Goal: Task Accomplishment & Management: Complete application form

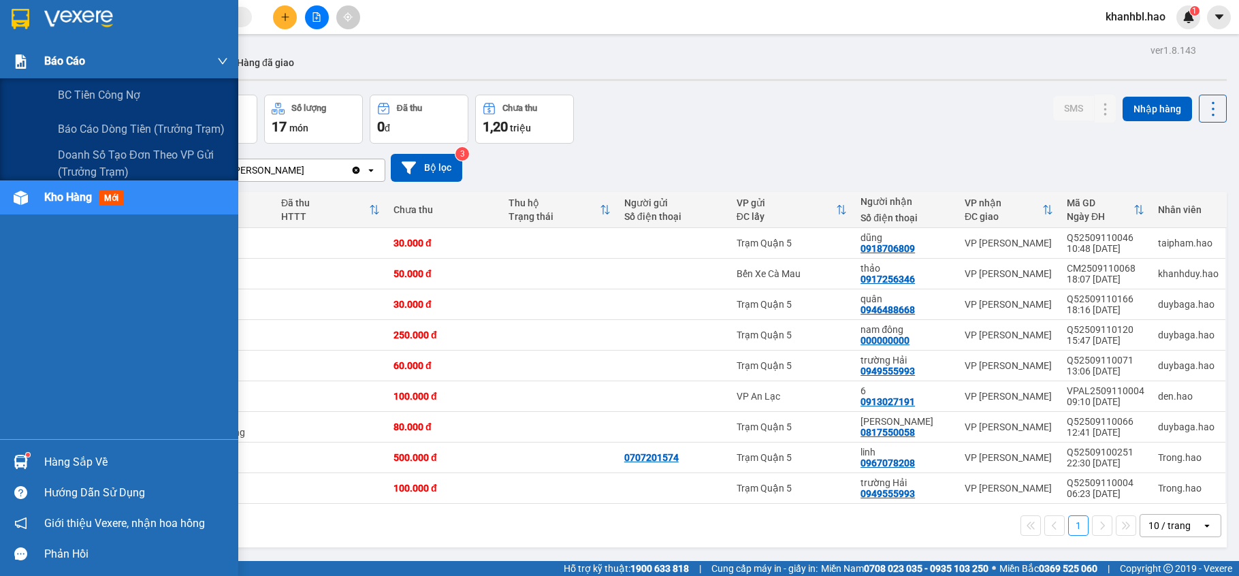
click at [64, 54] on span "Báo cáo" at bounding box center [64, 60] width 41 height 17
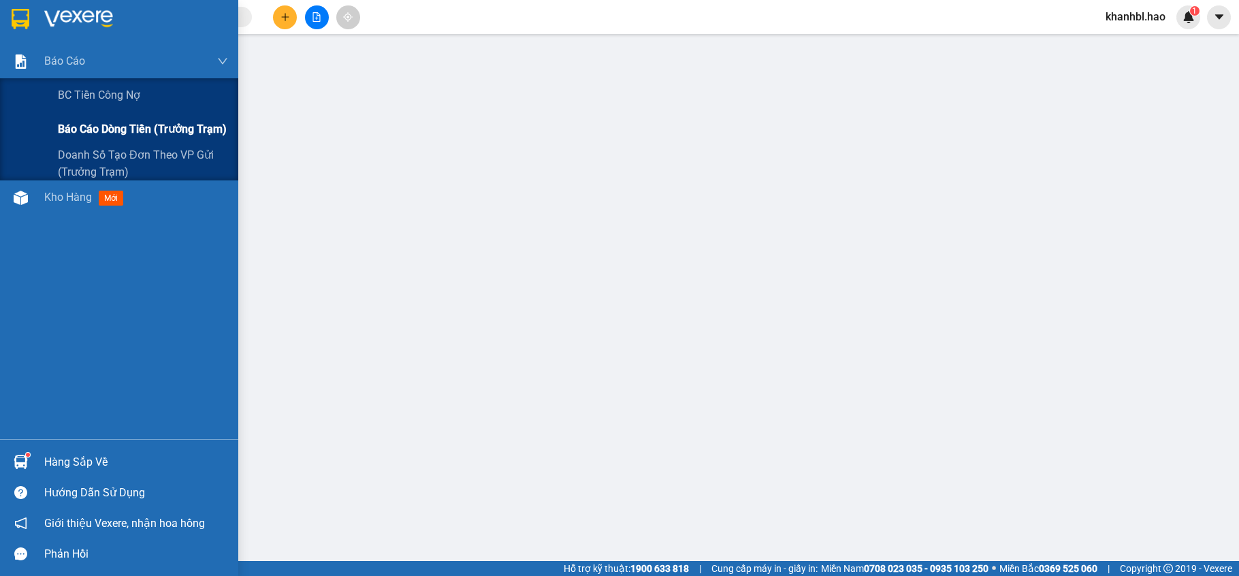
click at [127, 129] on span "Báo cáo dòng tiền (trưởng trạm)" at bounding box center [142, 129] width 169 height 17
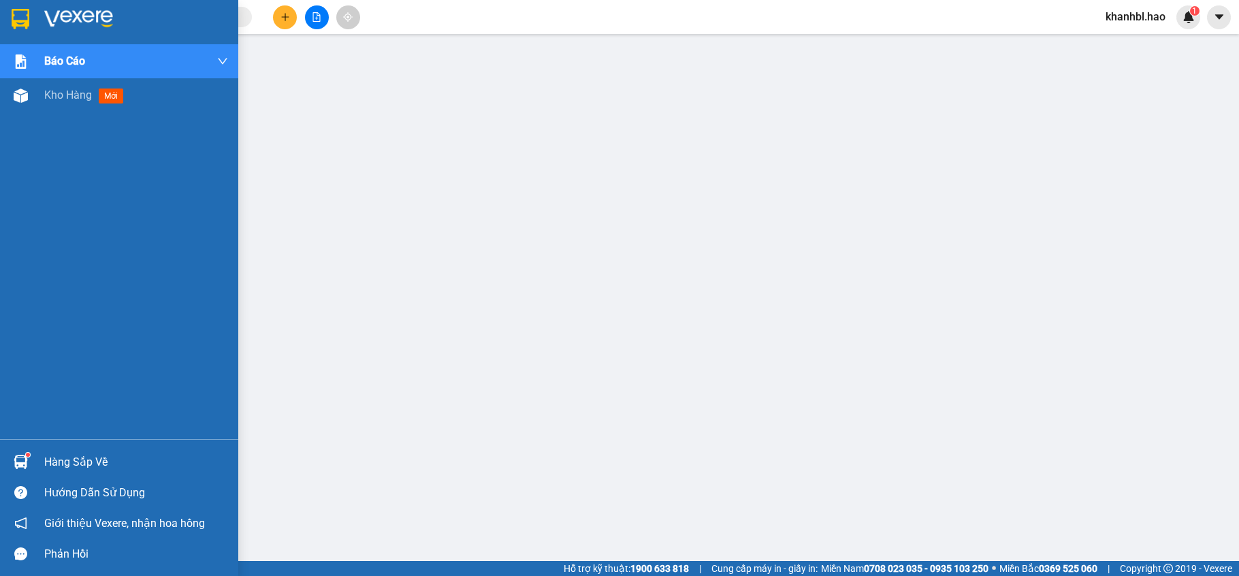
click at [20, 20] on img at bounding box center [21, 19] width 18 height 20
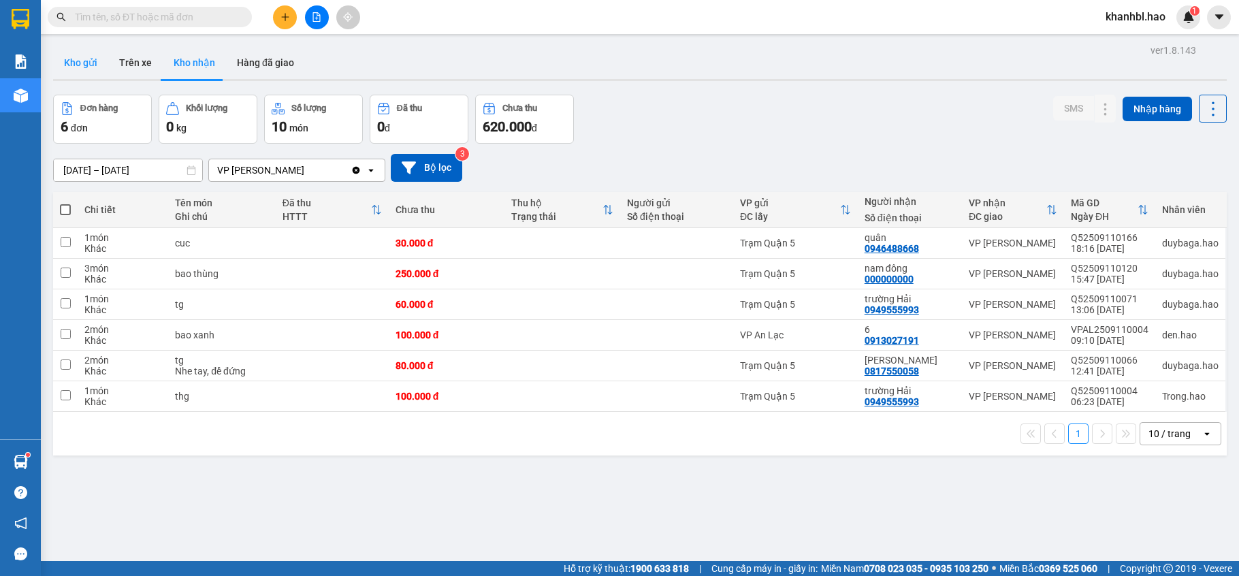
click at [96, 69] on button "Kho gửi" at bounding box center [80, 62] width 55 height 33
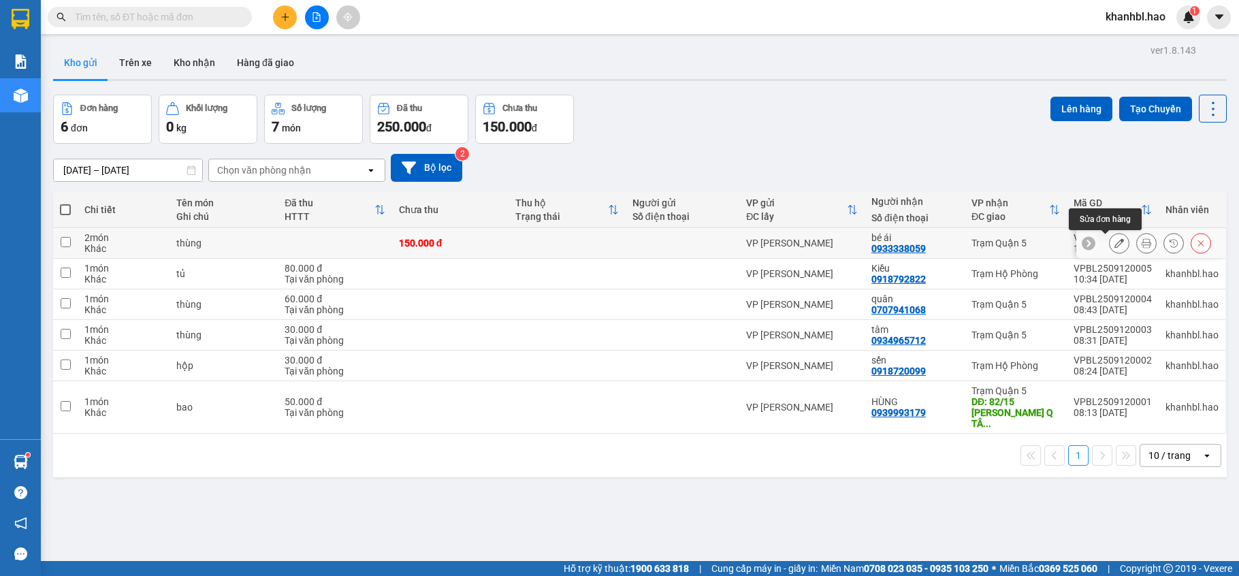
click at [1114, 248] on icon at bounding box center [1119, 243] width 10 height 10
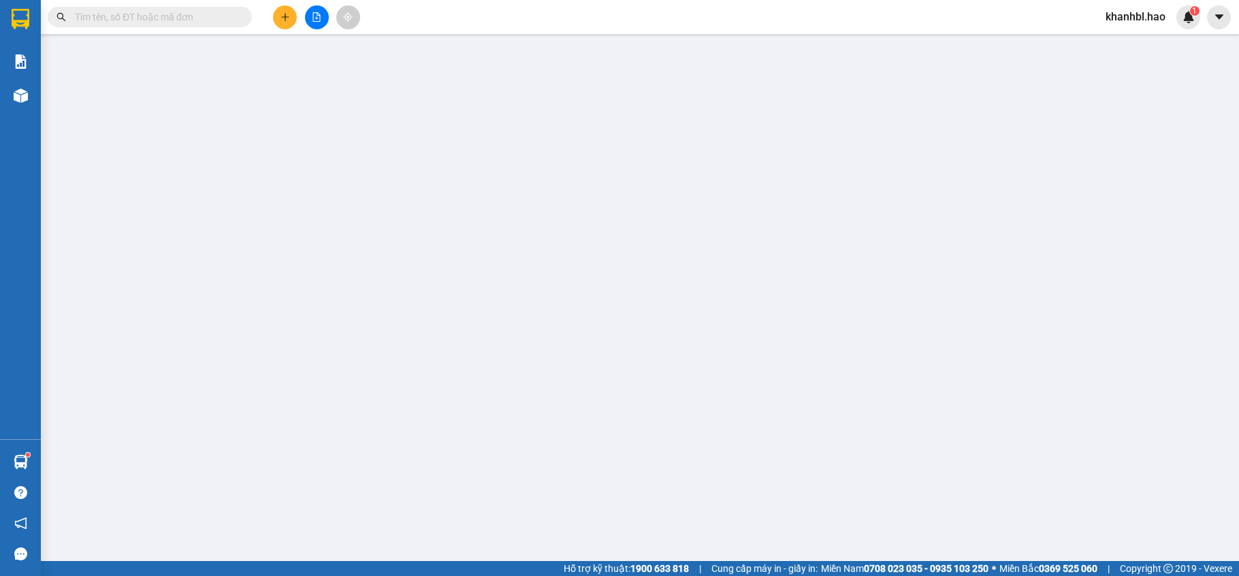
type input "0933338059"
type input "bé ái"
type input "150.000"
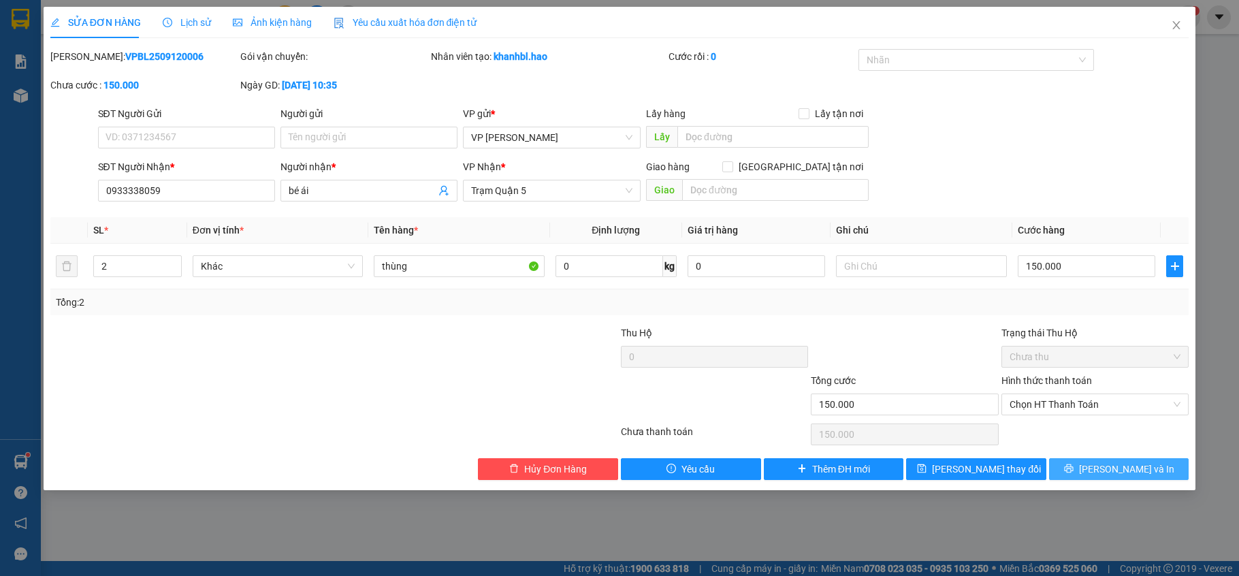
click at [1114, 471] on span "[PERSON_NAME] và In" at bounding box center [1126, 469] width 95 height 15
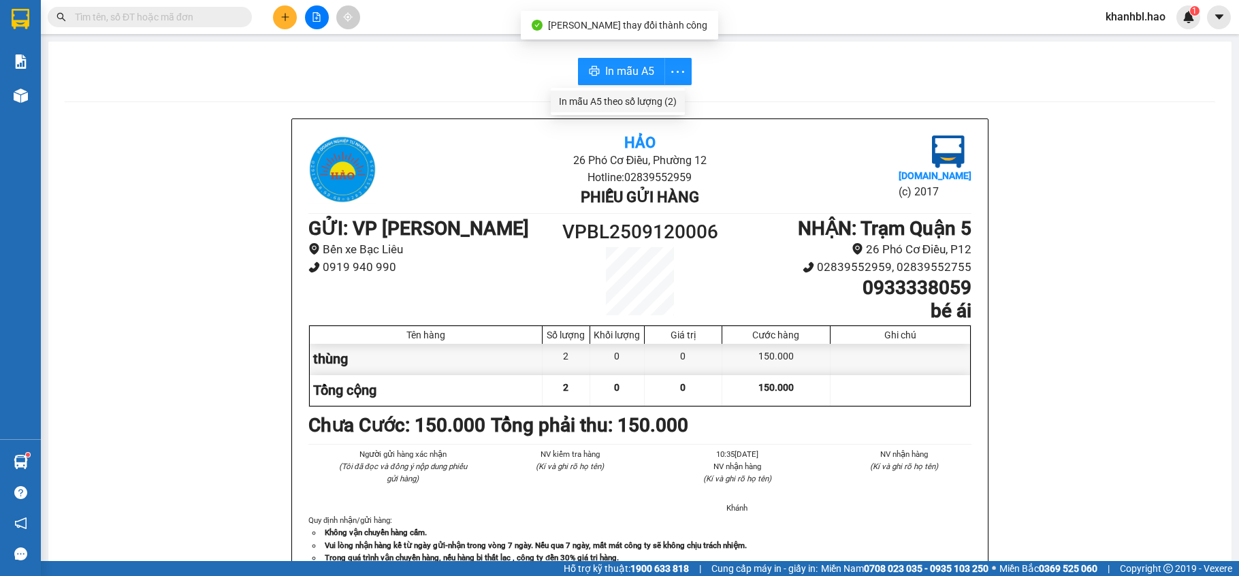
click at [664, 99] on div "In mẫu A5 theo số lượng (2)" at bounding box center [618, 101] width 118 height 15
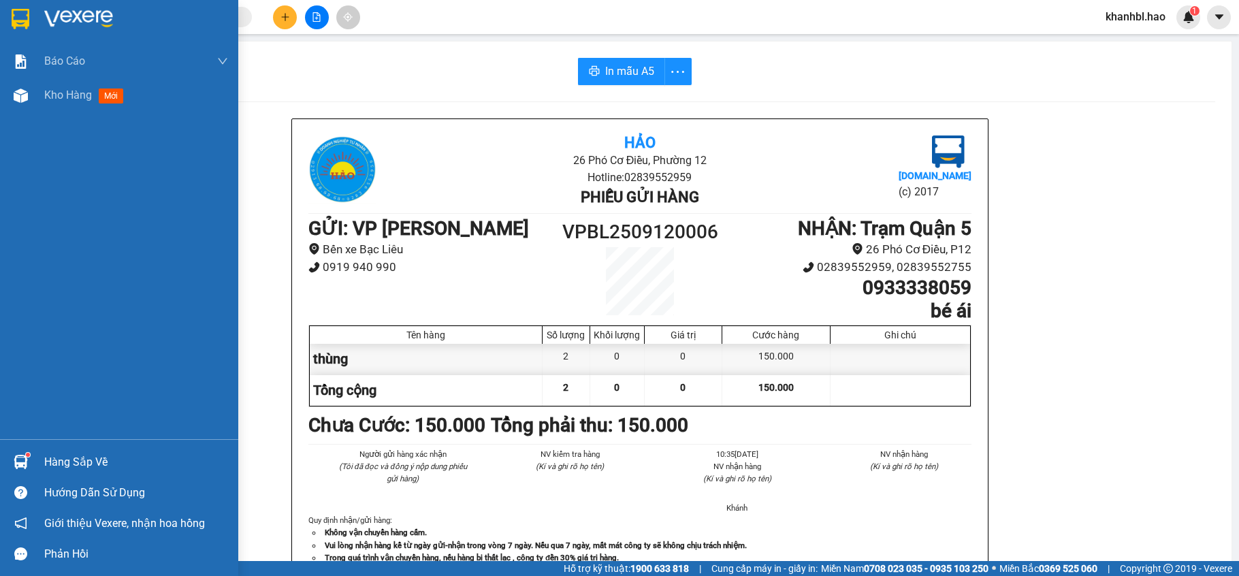
click at [15, 15] on img at bounding box center [21, 19] width 18 height 20
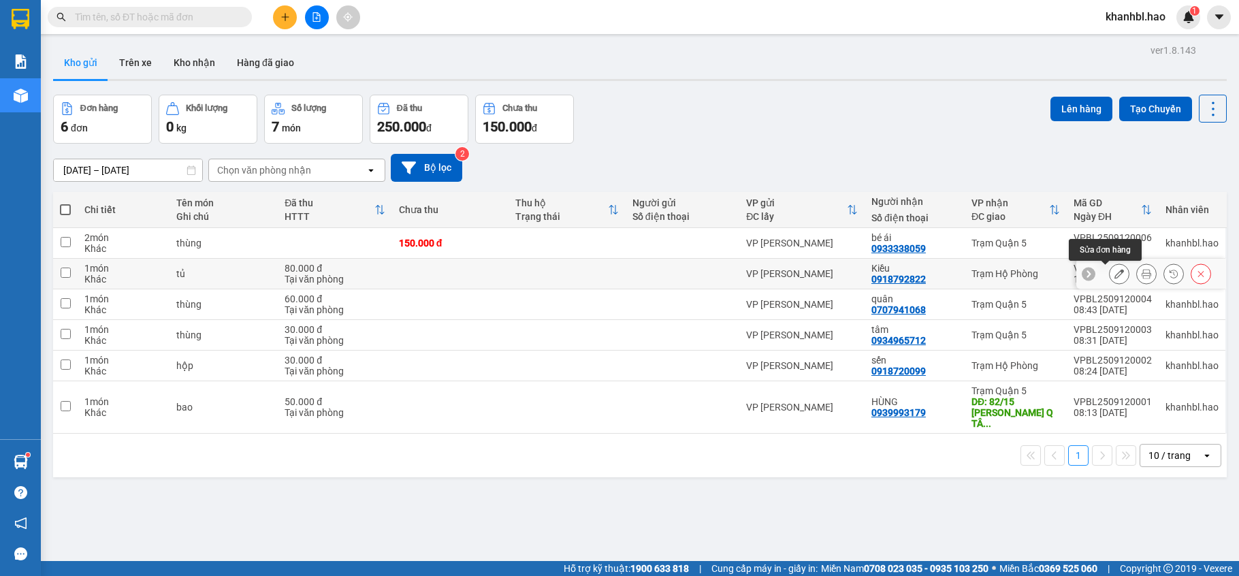
click at [1110, 281] on button at bounding box center [1119, 274] width 19 height 24
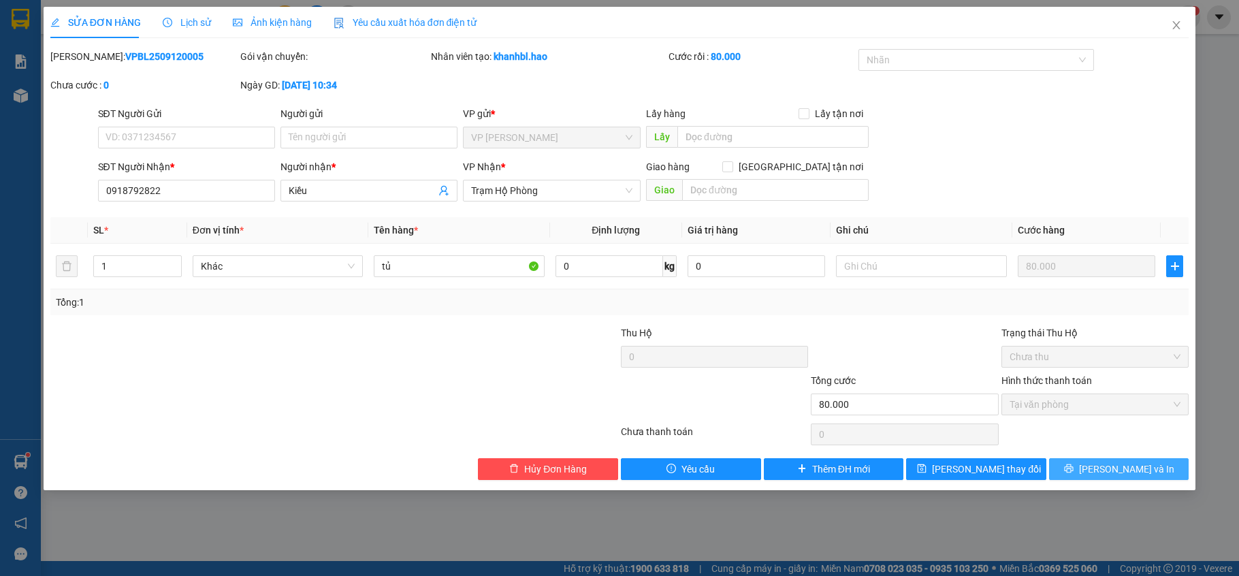
click at [1100, 464] on button "[PERSON_NAME] và In" at bounding box center [1119, 469] width 140 height 22
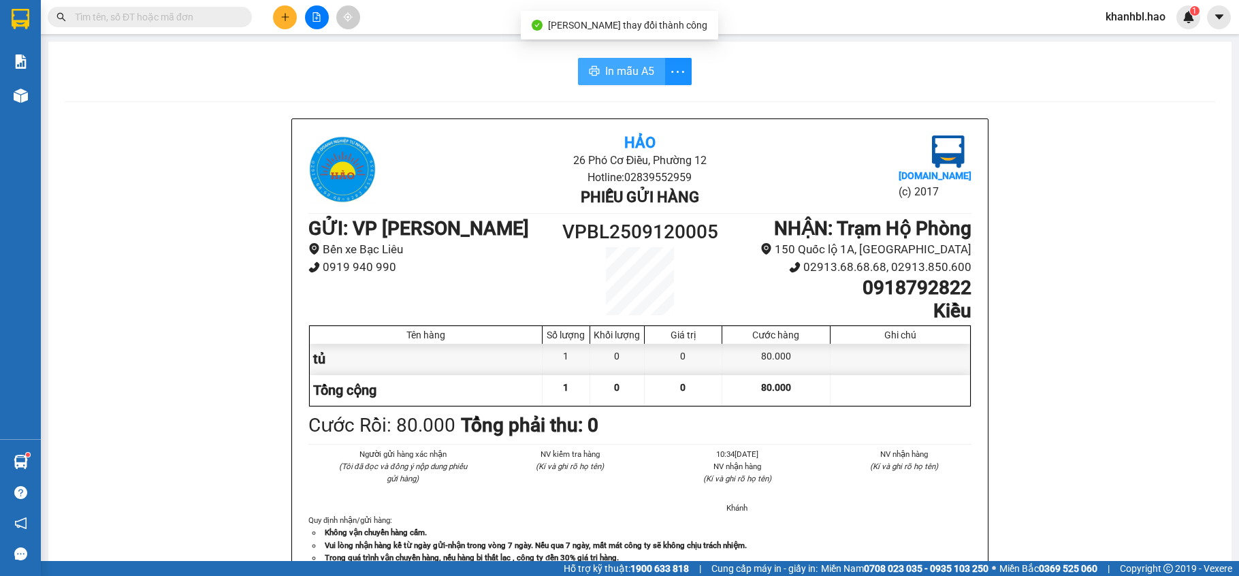
click at [639, 69] on span "In mẫu A5" at bounding box center [629, 71] width 49 height 17
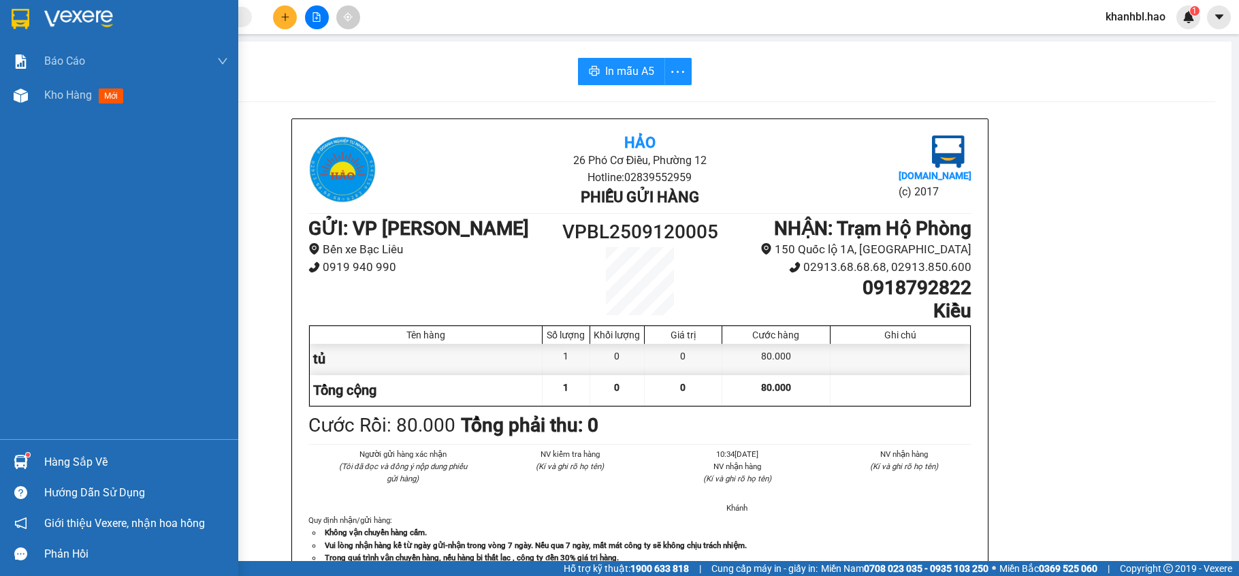
drag, startPoint x: 6, startPoint y: 15, endPoint x: 66, endPoint y: 42, distance: 65.8
click at [6, 14] on div at bounding box center [119, 22] width 238 height 44
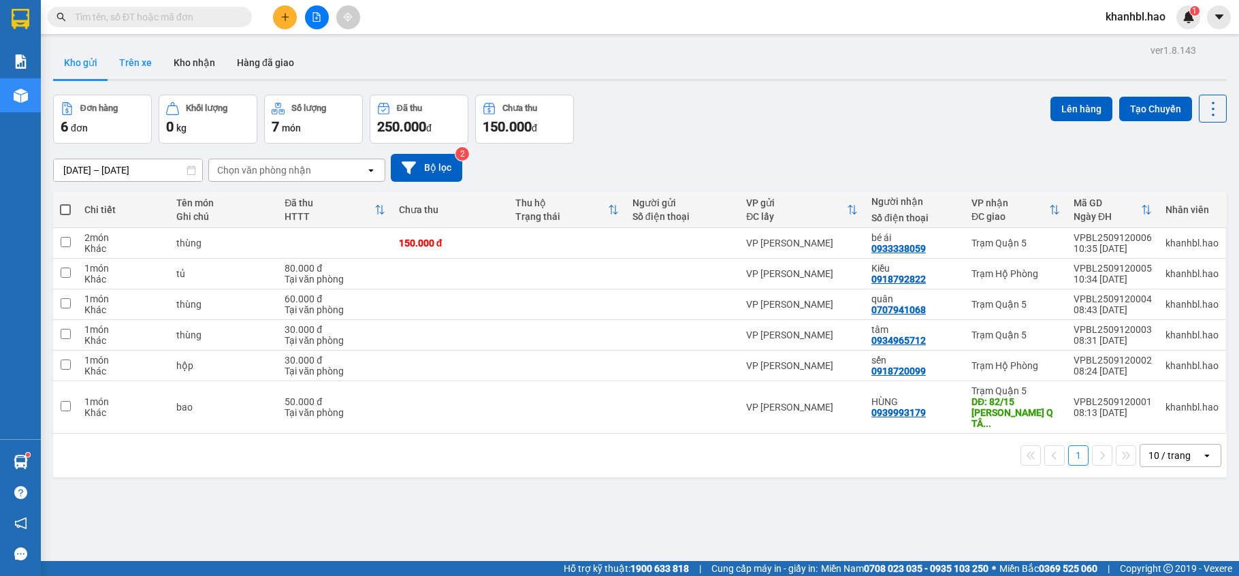
click at [136, 55] on button "Trên xe" at bounding box center [135, 62] width 54 height 33
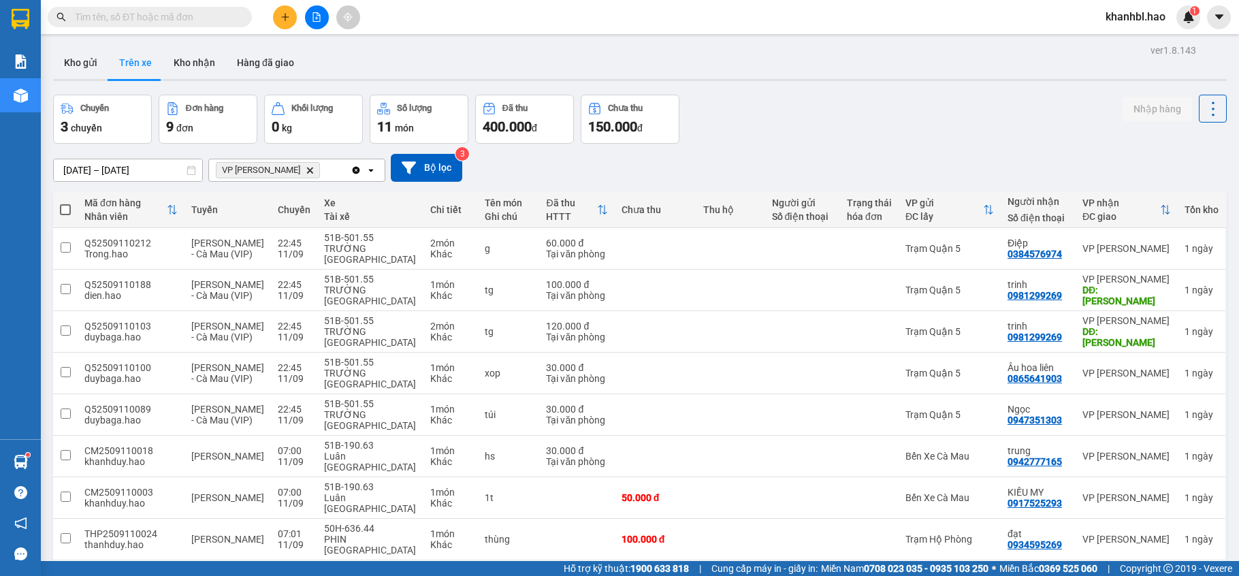
click at [306, 172] on icon "Delete" at bounding box center [310, 170] width 8 height 8
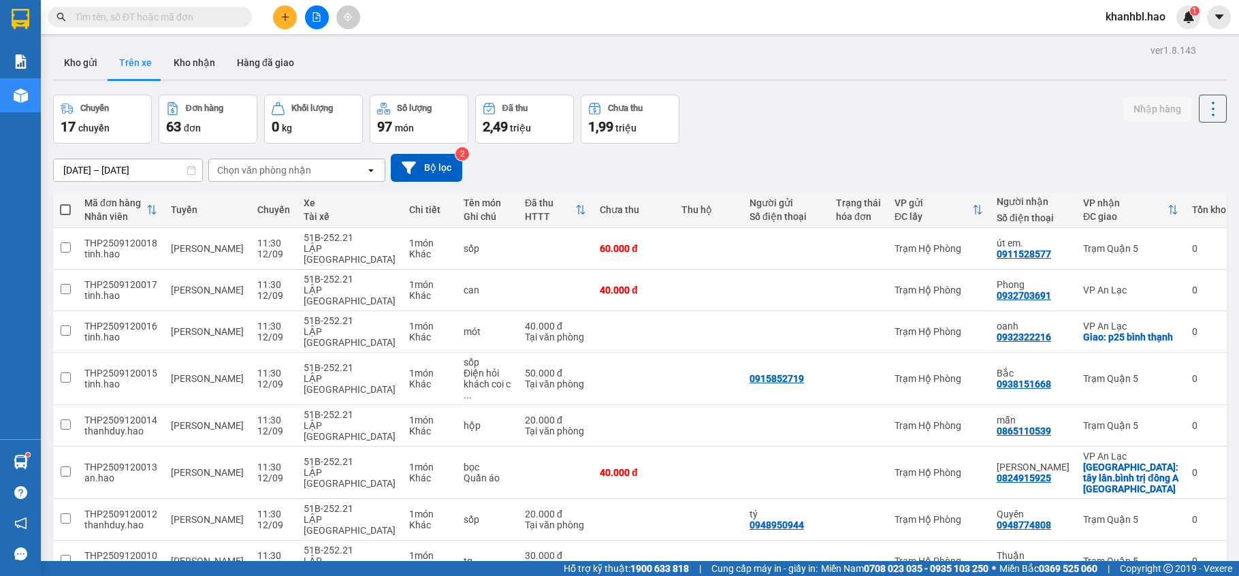
click at [319, 163] on div "Chọn văn phòng nhận" at bounding box center [287, 170] width 157 height 22
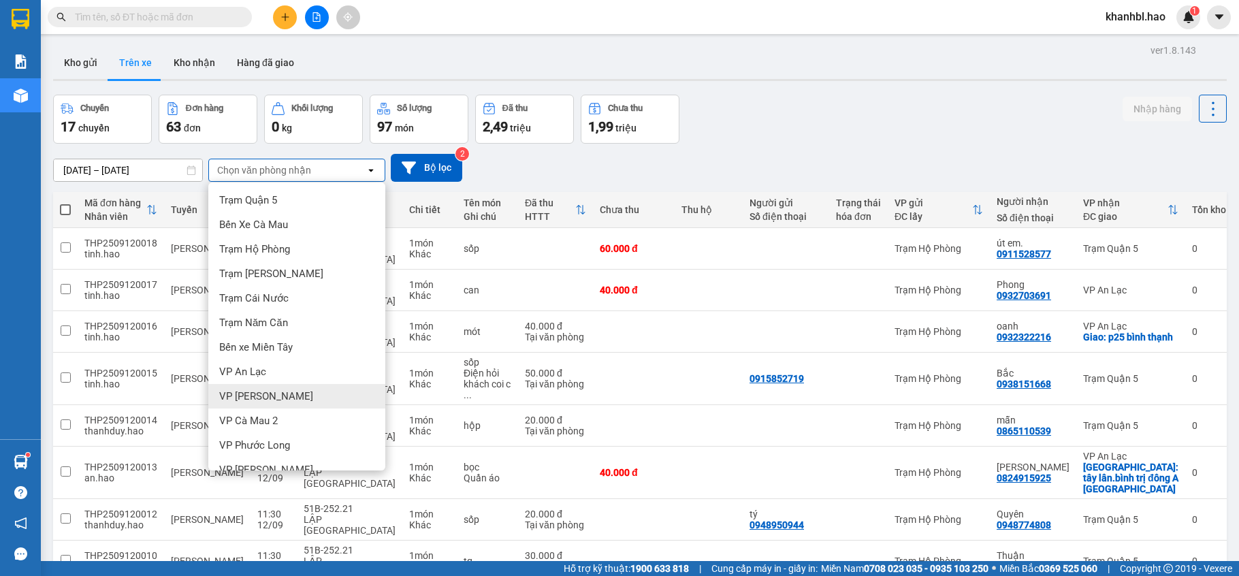
click at [270, 387] on div "VP [PERSON_NAME]" at bounding box center [296, 396] width 177 height 25
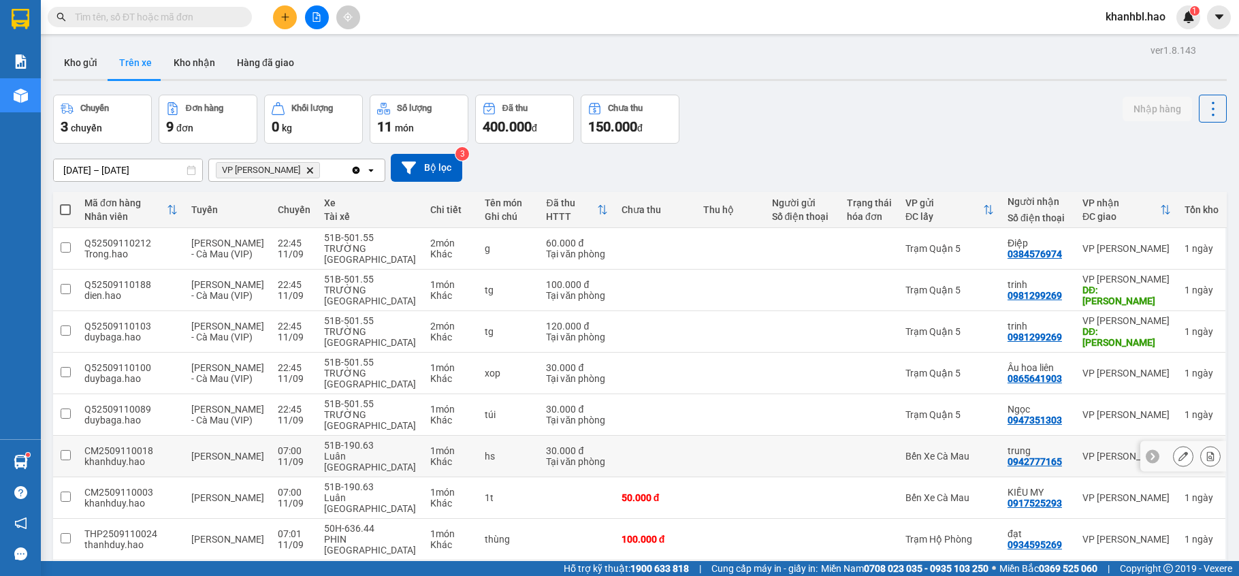
scroll to position [63, 0]
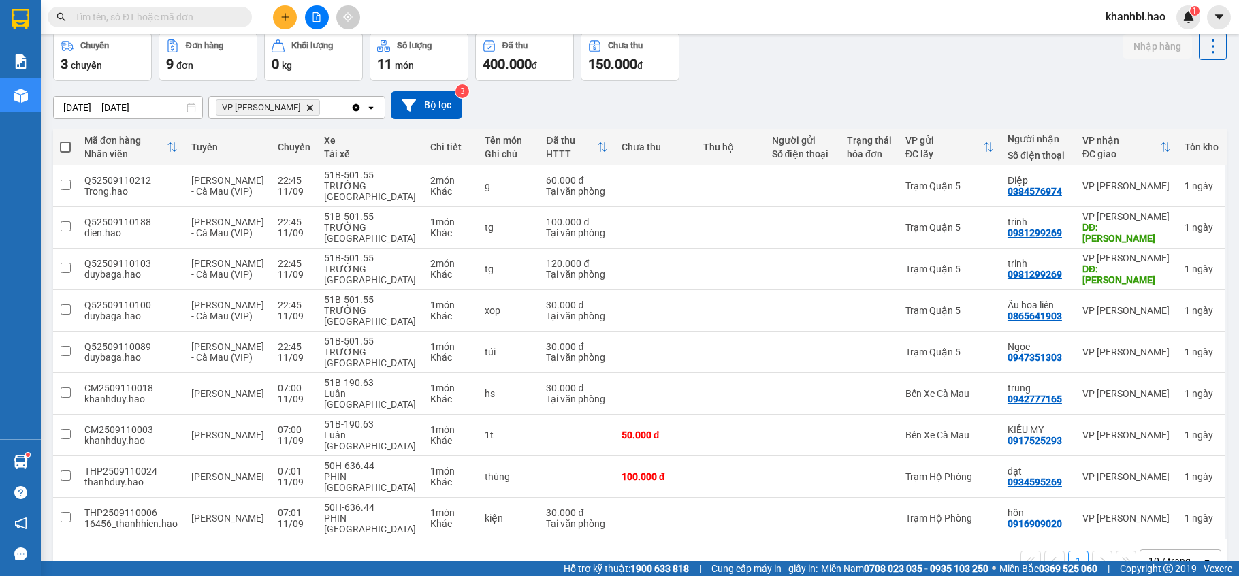
click at [64, 145] on span at bounding box center [65, 147] width 11 height 11
click at [65, 140] on input "checkbox" at bounding box center [65, 140] width 0 height 0
checkbox input "true"
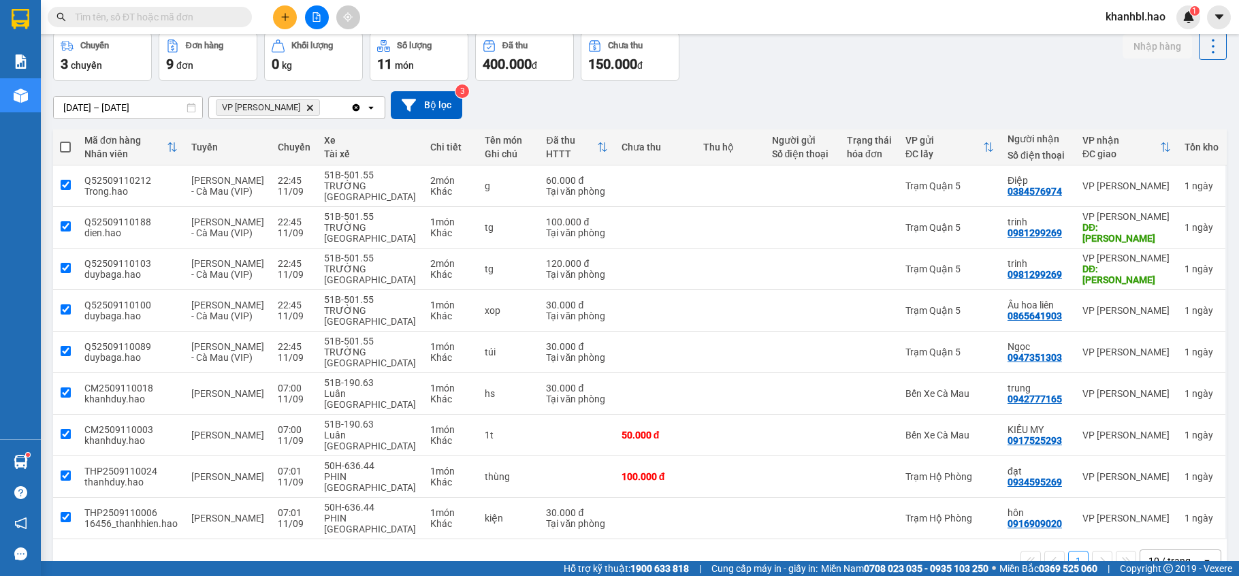
checkbox input "true"
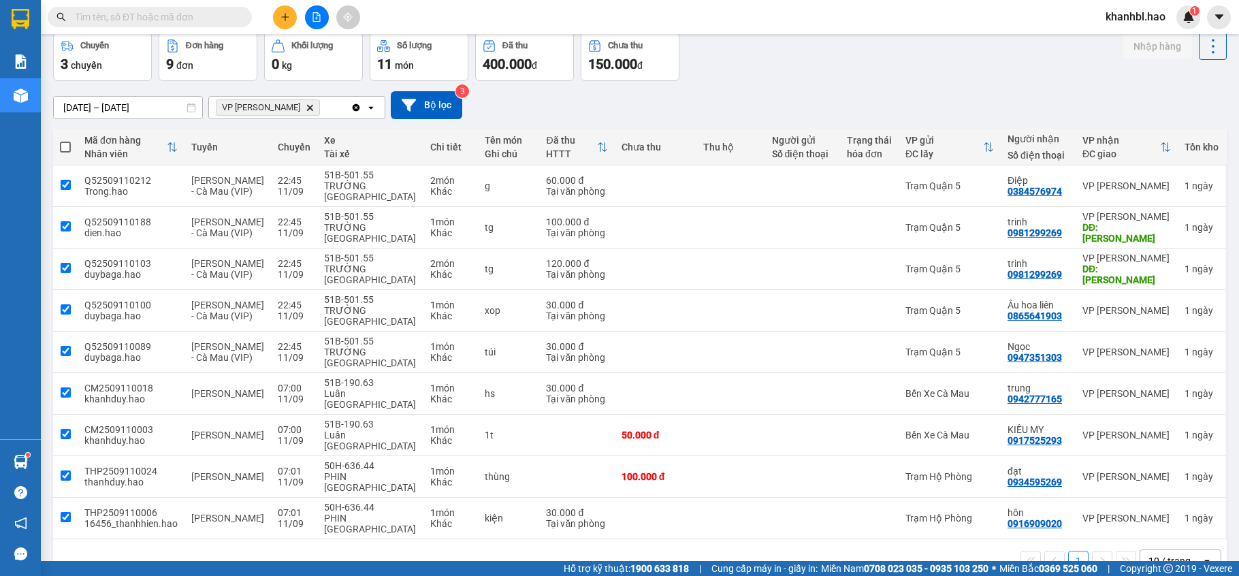
checkbox input "true"
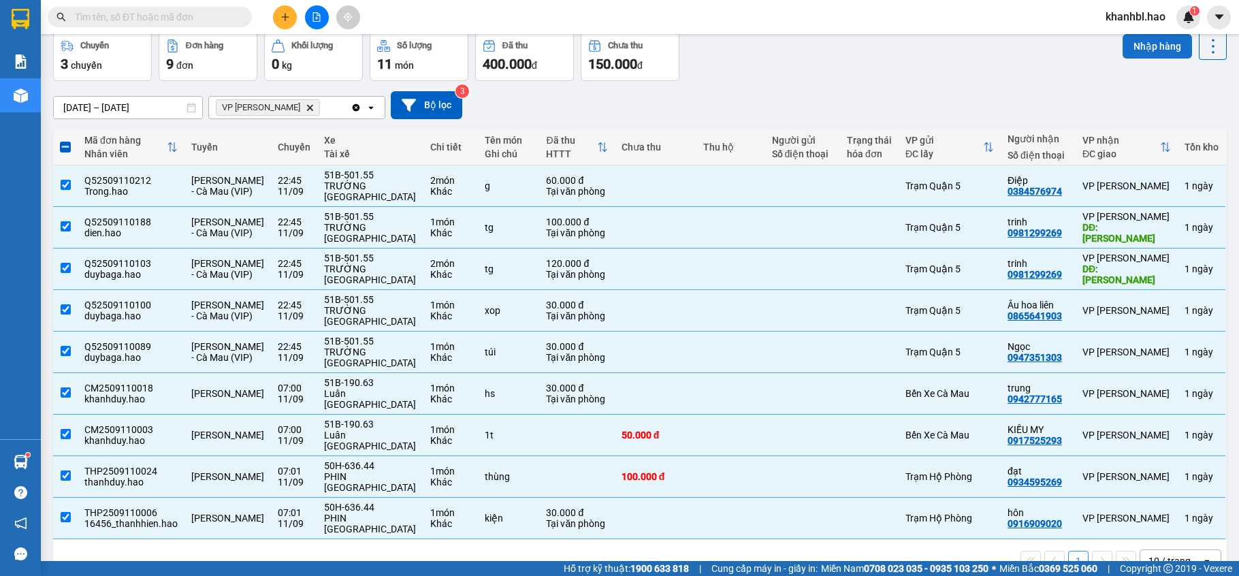
click at [1127, 47] on button "Nhập hàng" at bounding box center [1157, 46] width 69 height 25
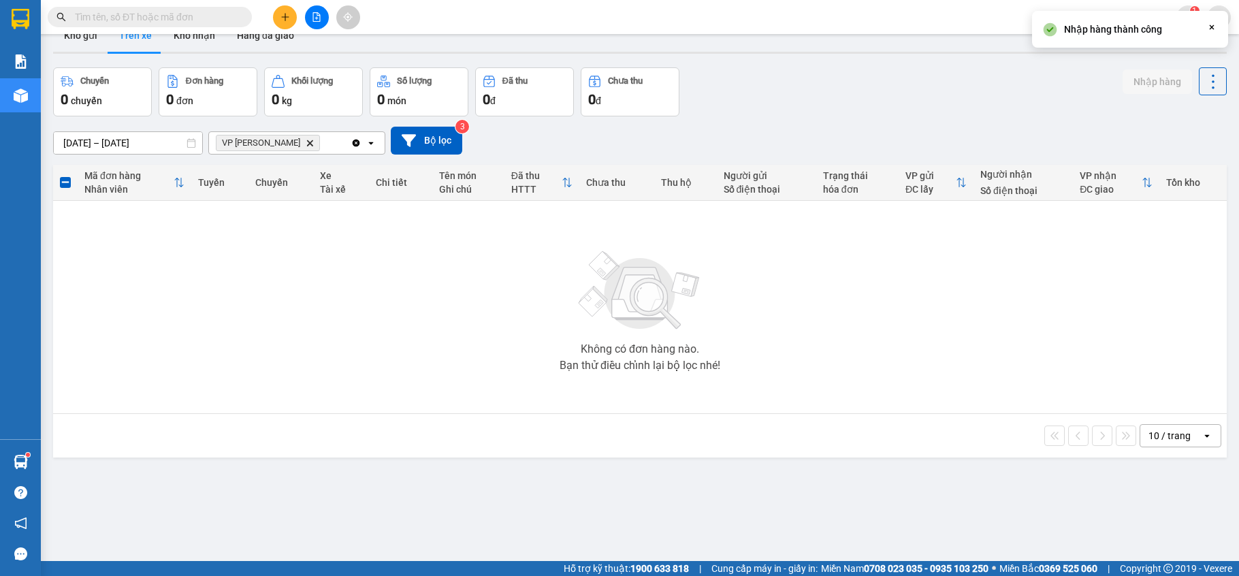
scroll to position [0, 0]
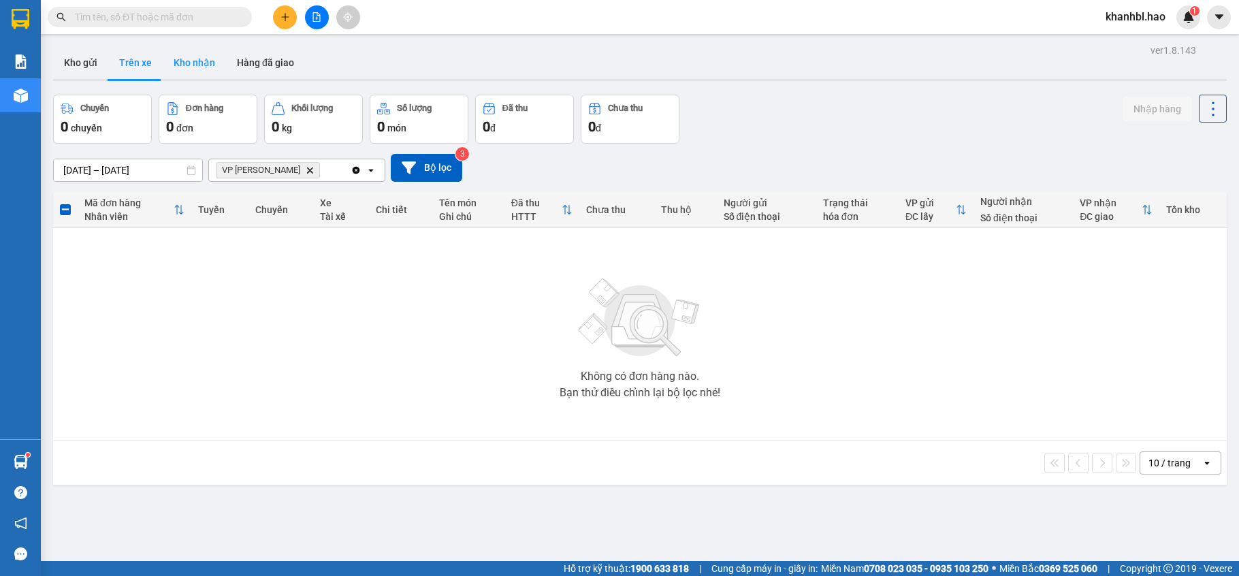
click at [205, 65] on button "Kho nhận" at bounding box center [194, 62] width 63 height 33
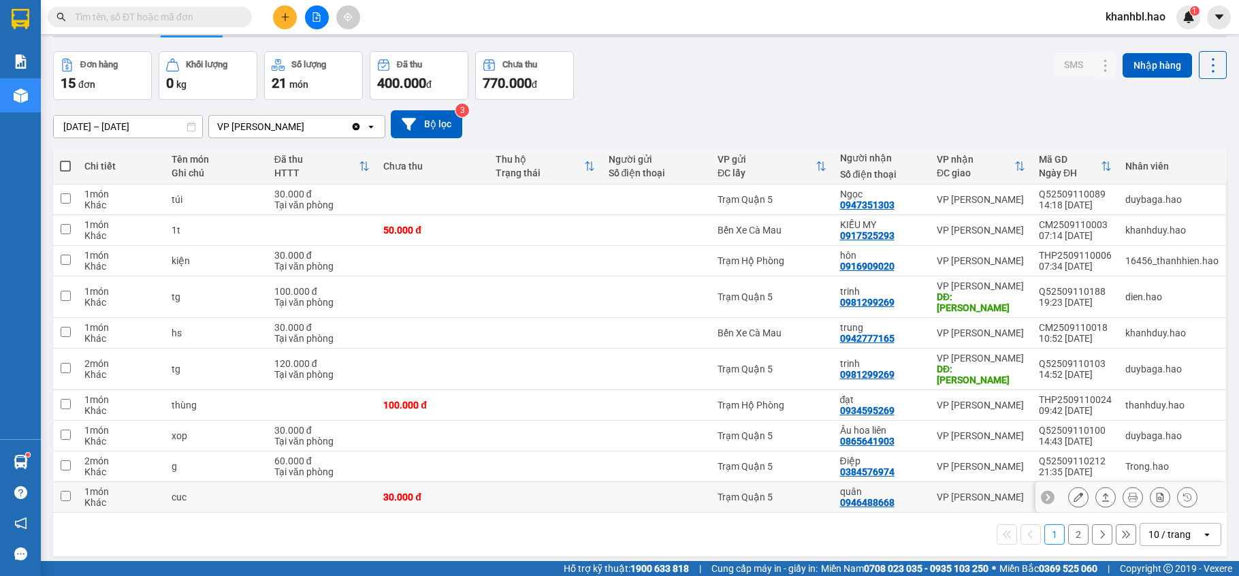
scroll to position [63, 0]
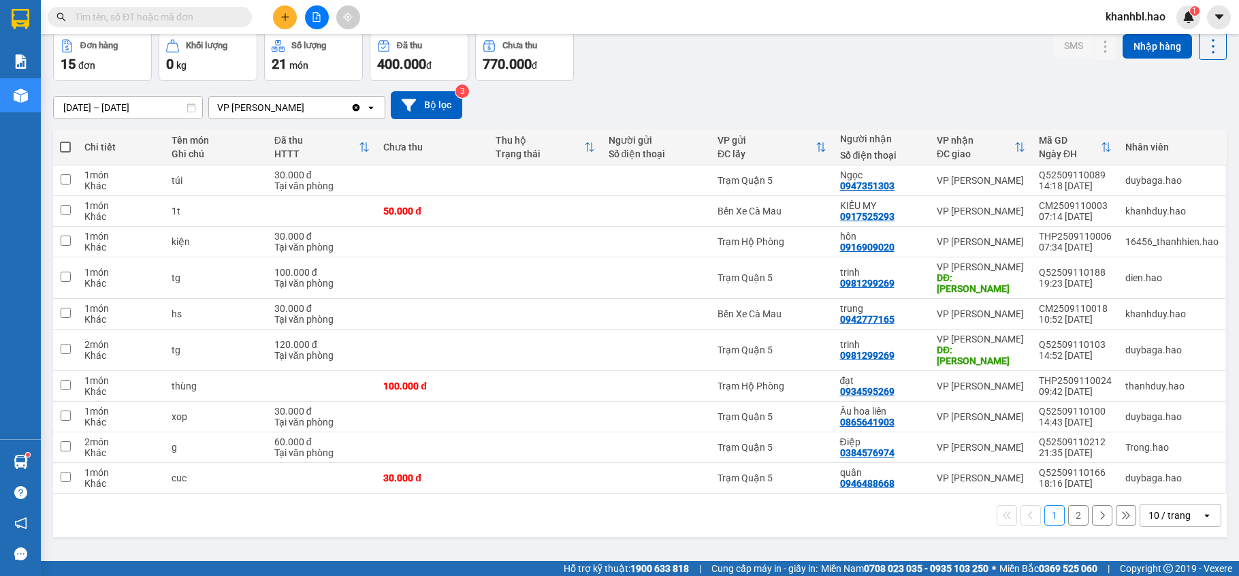
click at [1068, 505] on button "2" at bounding box center [1078, 515] width 20 height 20
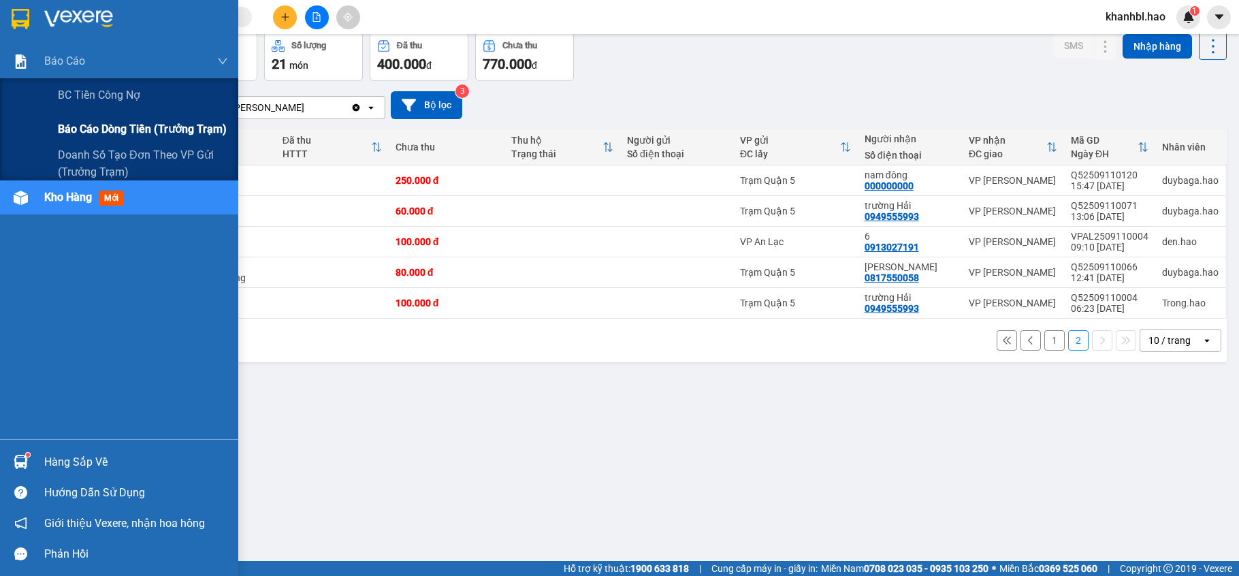
click at [103, 121] on span "Báo cáo dòng tiền (trưởng trạm)" at bounding box center [142, 129] width 169 height 17
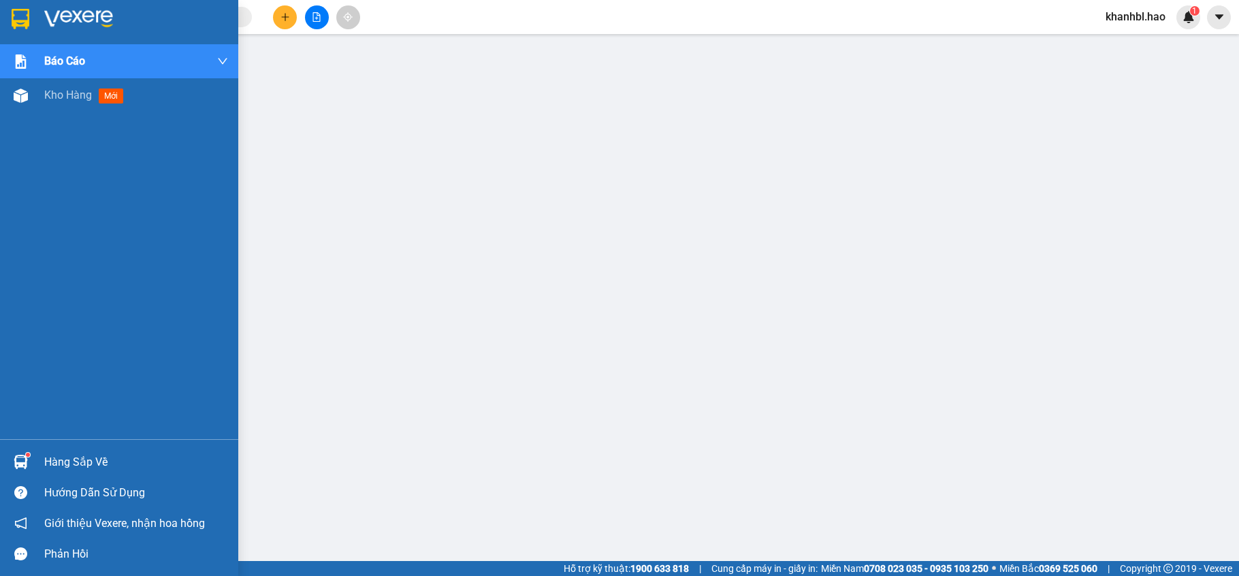
click at [14, 16] on img at bounding box center [21, 19] width 18 height 20
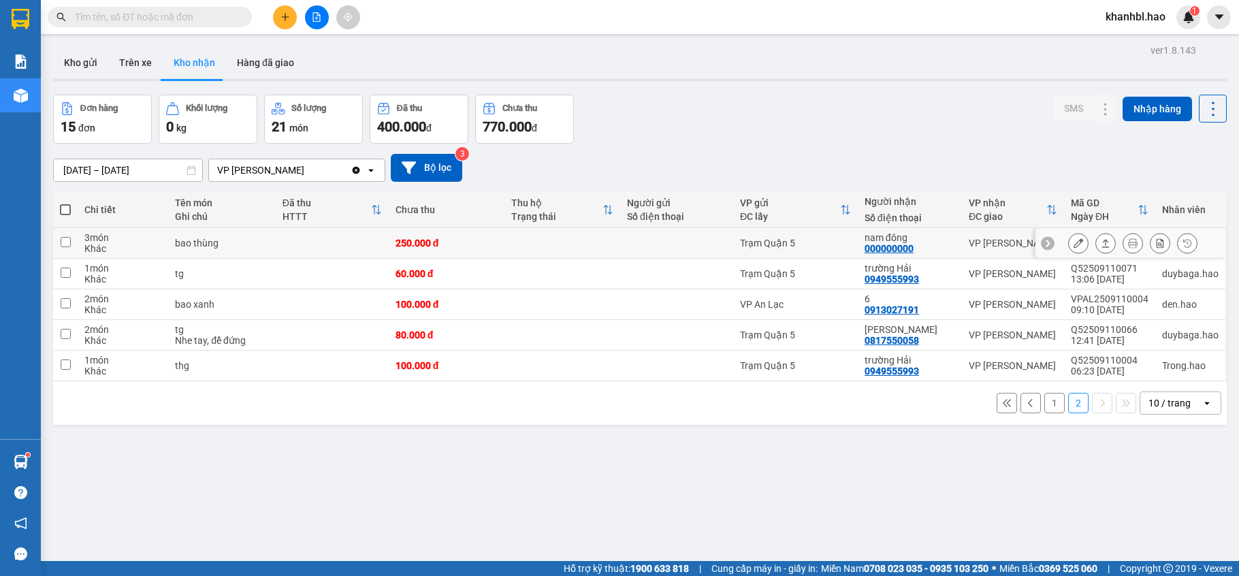
click at [1074, 243] on icon at bounding box center [1079, 243] width 10 height 10
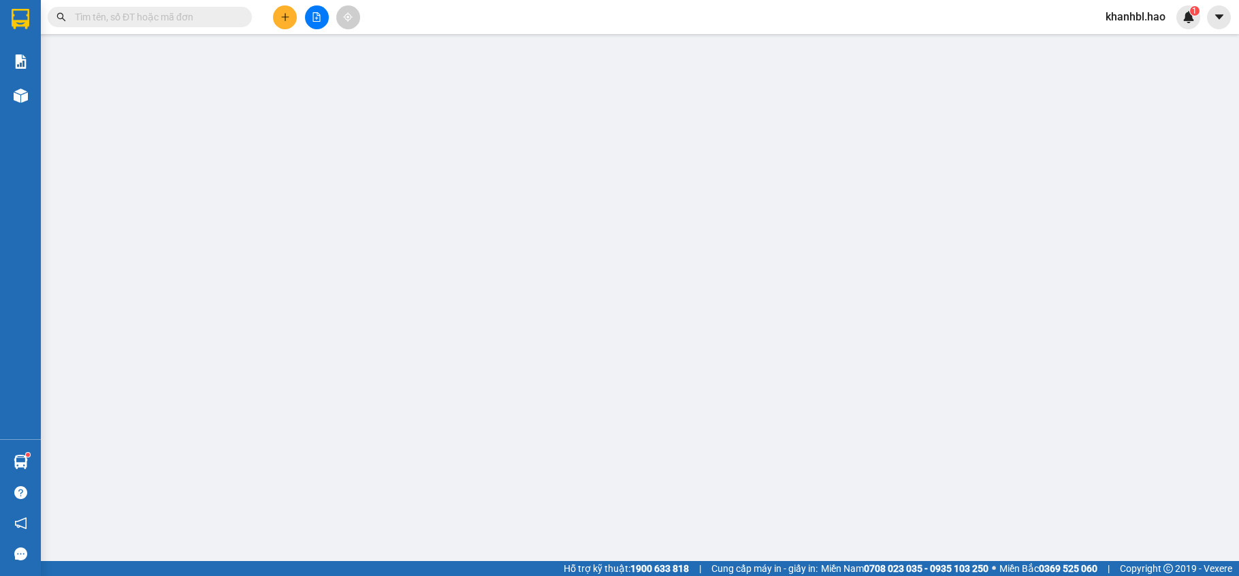
type input "000000000"
type input "nam đông"
type input "250.000"
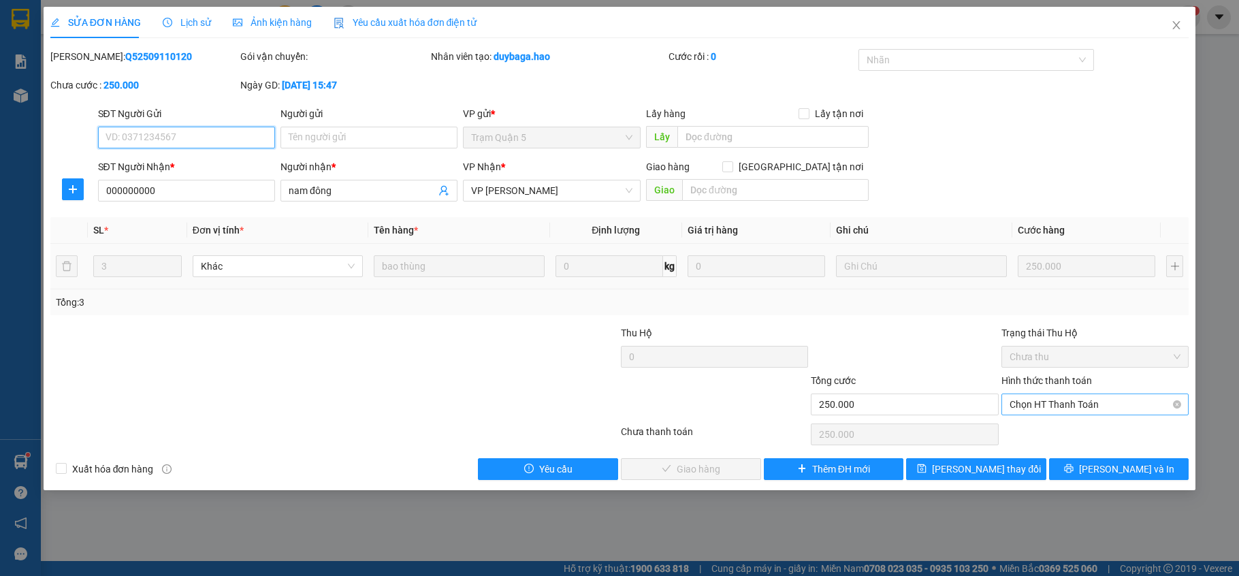
click at [1074, 404] on span "Chọn HT Thanh Toán" at bounding box center [1095, 404] width 171 height 20
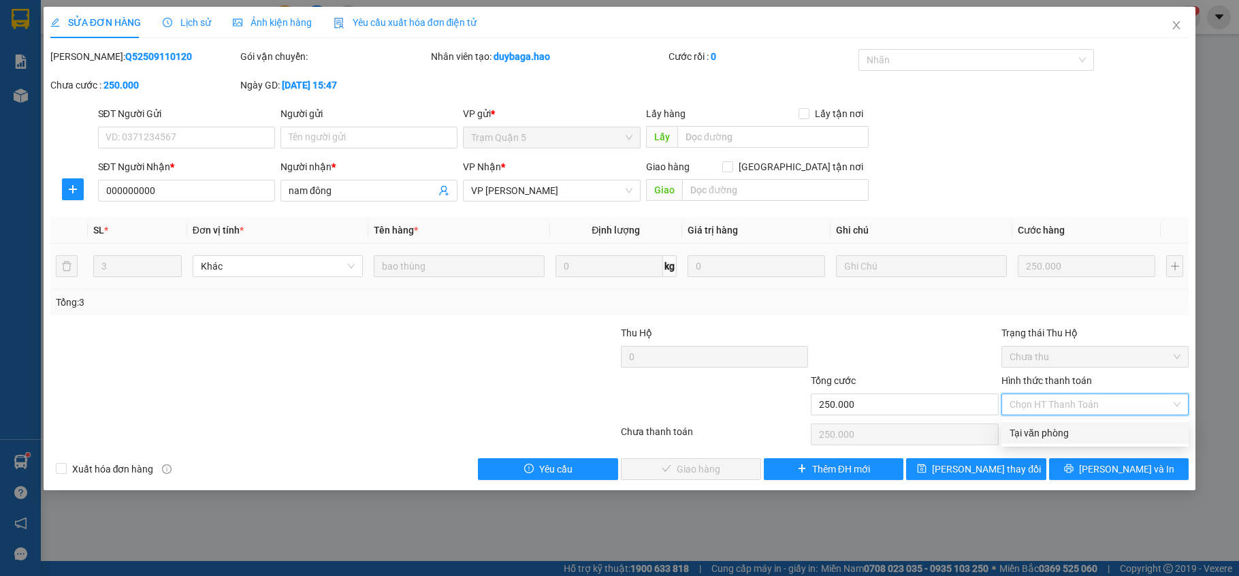
click at [1066, 432] on div "Tại văn phòng" at bounding box center [1095, 433] width 171 height 15
type input "0"
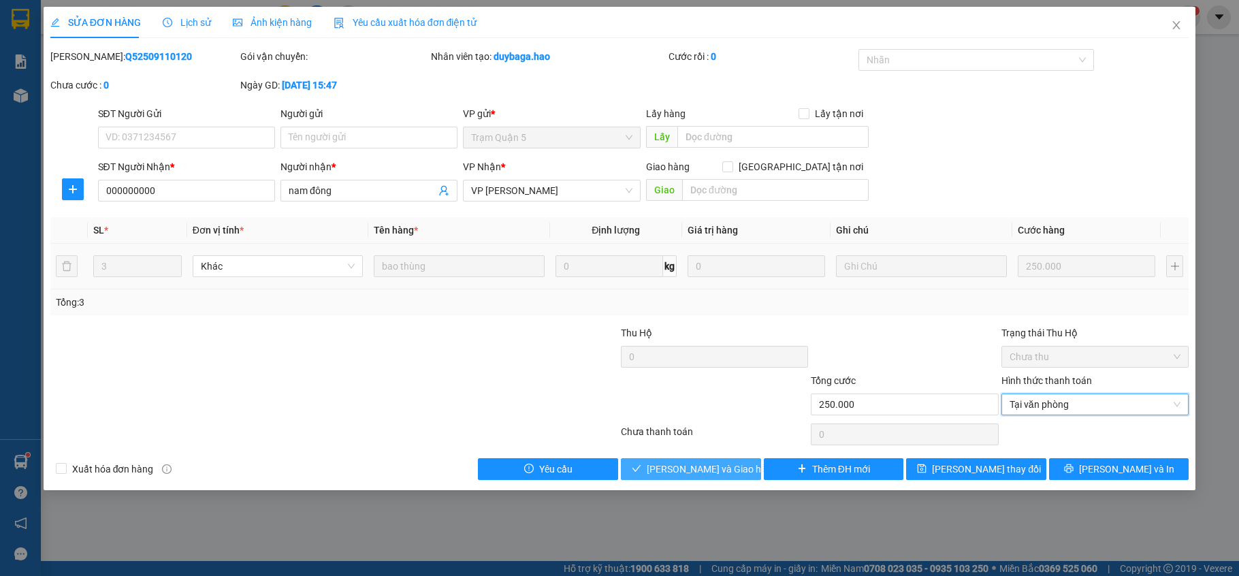
click at [726, 466] on span "[PERSON_NAME] và Giao hàng" at bounding box center [712, 469] width 131 height 15
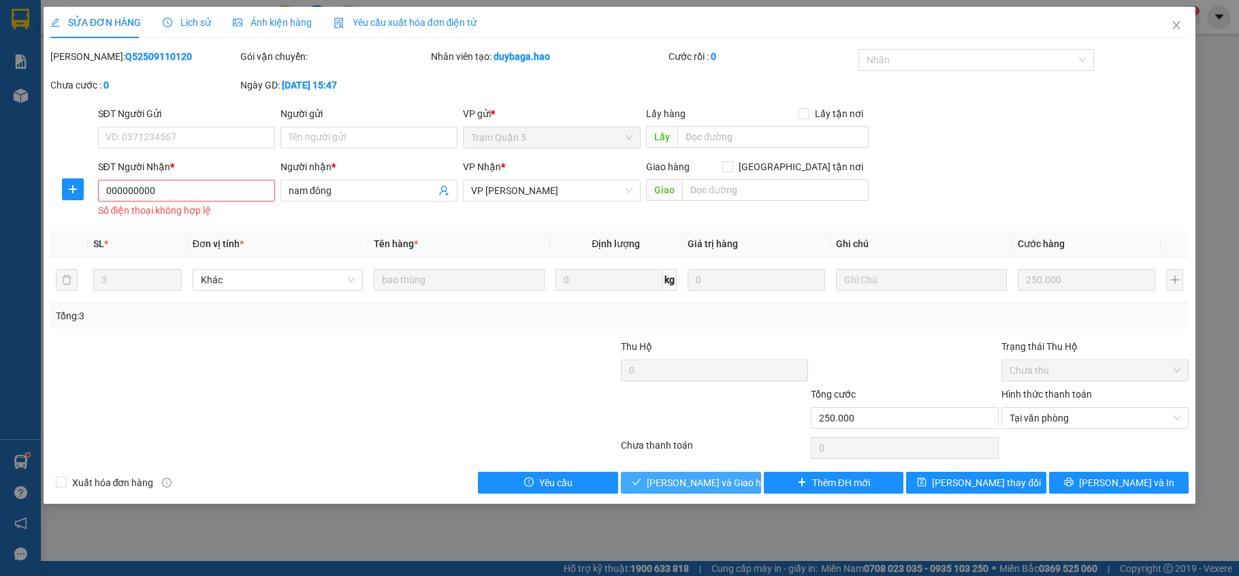
click at [685, 494] on button "[PERSON_NAME] và Giao hàng" at bounding box center [691, 483] width 140 height 22
click at [685, 490] on span "[PERSON_NAME] và Giao hàng" at bounding box center [712, 482] width 131 height 15
click at [692, 472] on button "[PERSON_NAME] và Giao hàng" at bounding box center [691, 483] width 140 height 22
drag, startPoint x: 693, startPoint y: 483, endPoint x: 703, endPoint y: 466, distance: 20.1
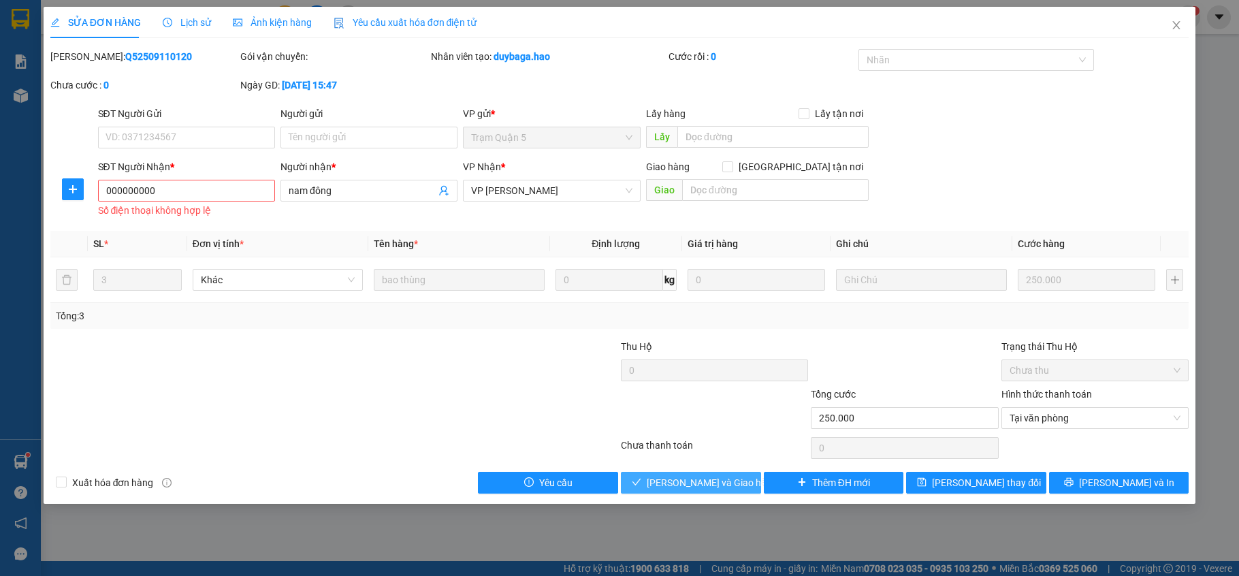
click at [696, 480] on span "[PERSON_NAME] và Giao hàng" at bounding box center [712, 482] width 131 height 15
click at [703, 466] on div "Total Paid Fee 0 Total UnPaid Fee 250.000 Cash Collection Total Fee Mã ĐH: Q525…" at bounding box center [619, 271] width 1139 height 445
click at [703, 467] on div "Total Paid Fee 0 Total UnPaid Fee 250.000 Cash Collection Total Fee Mã ĐH: Q525…" at bounding box center [619, 271] width 1139 height 445
click at [1175, 27] on icon "close" at bounding box center [1176, 25] width 7 height 8
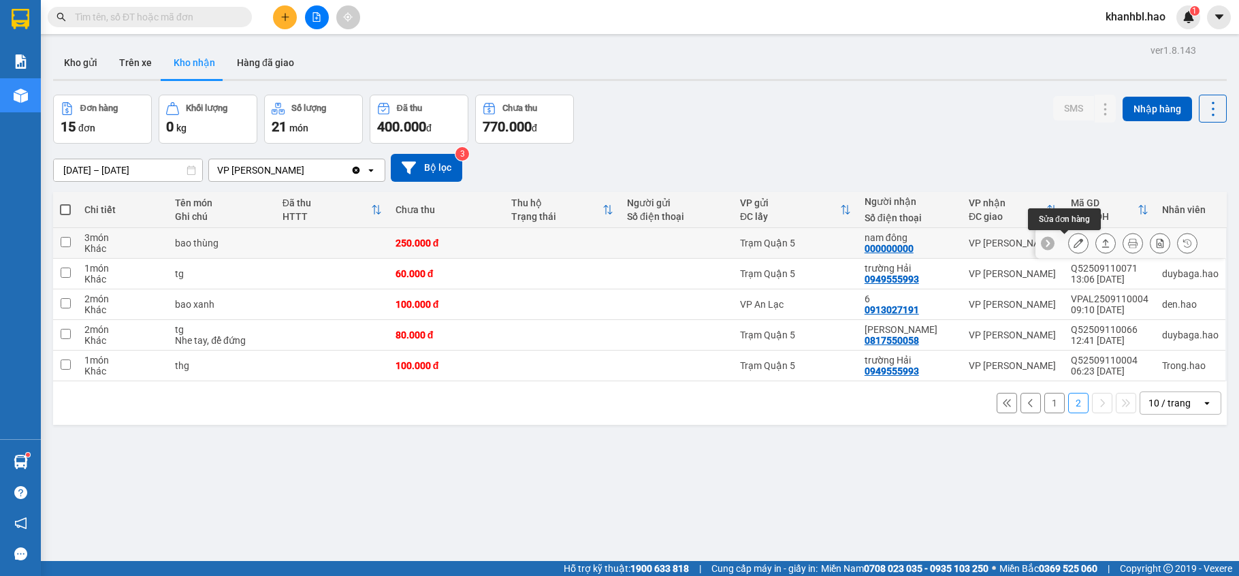
click at [1071, 243] on button at bounding box center [1078, 243] width 19 height 24
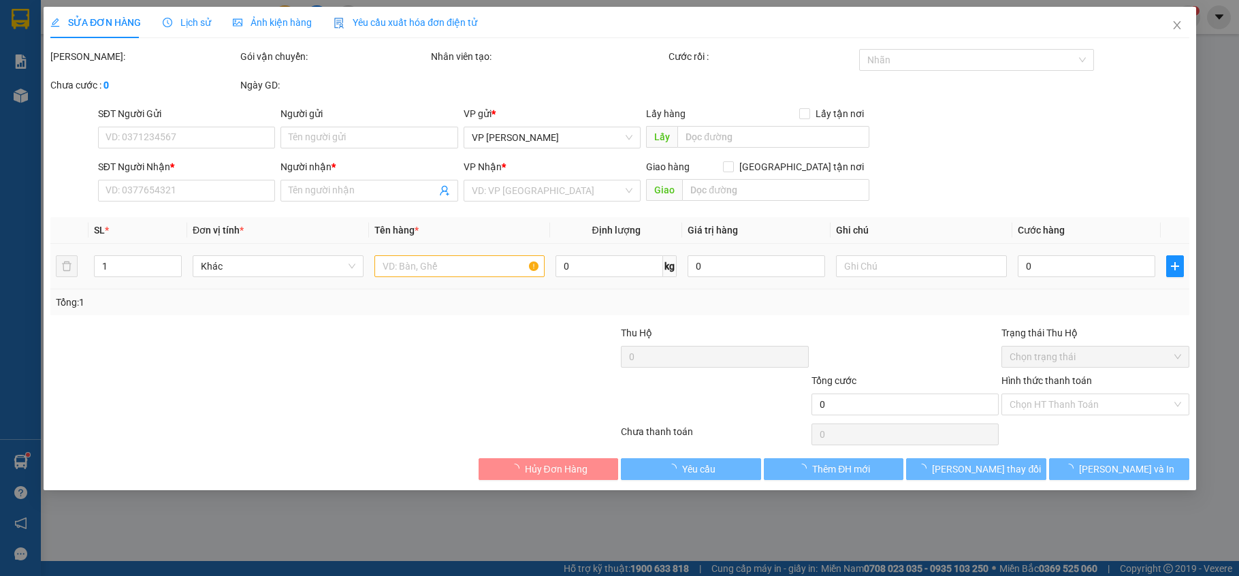
type input "000000000"
type input "nam đông"
type input "250.000"
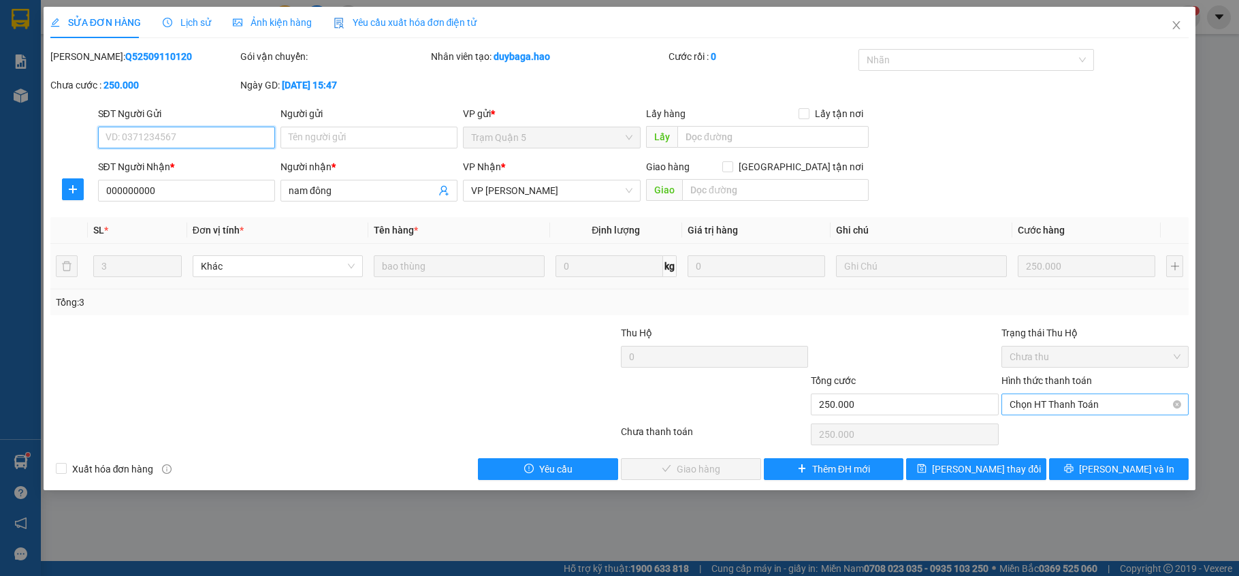
click at [1049, 409] on span "Chọn HT Thanh Toán" at bounding box center [1095, 404] width 171 height 20
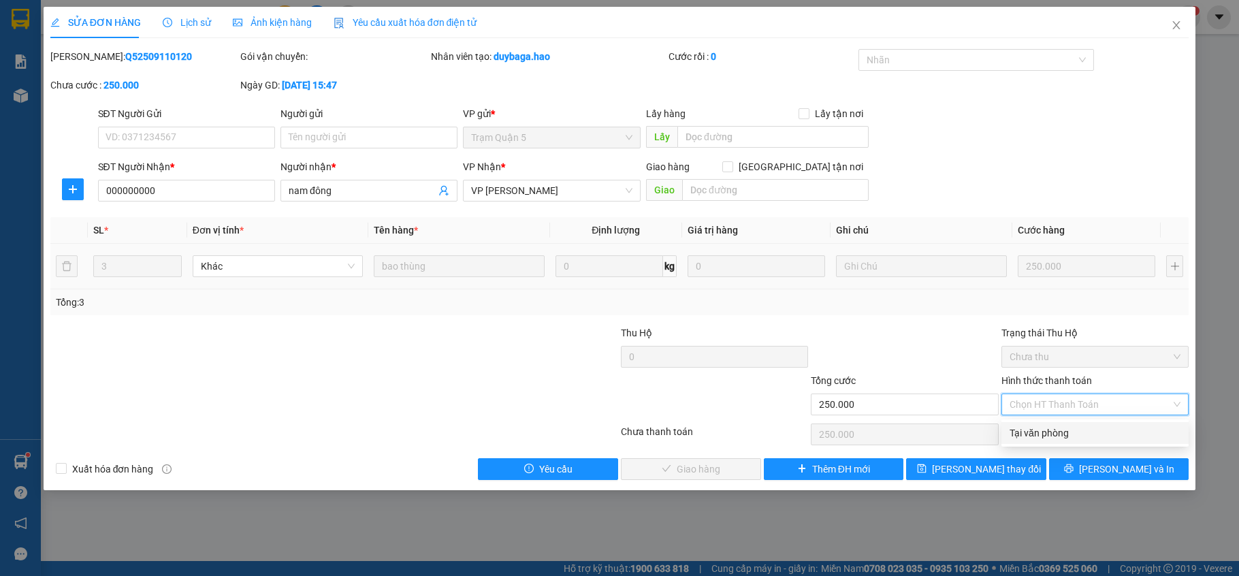
click at [1044, 432] on div "Tại văn phòng" at bounding box center [1095, 433] width 171 height 15
type input "0"
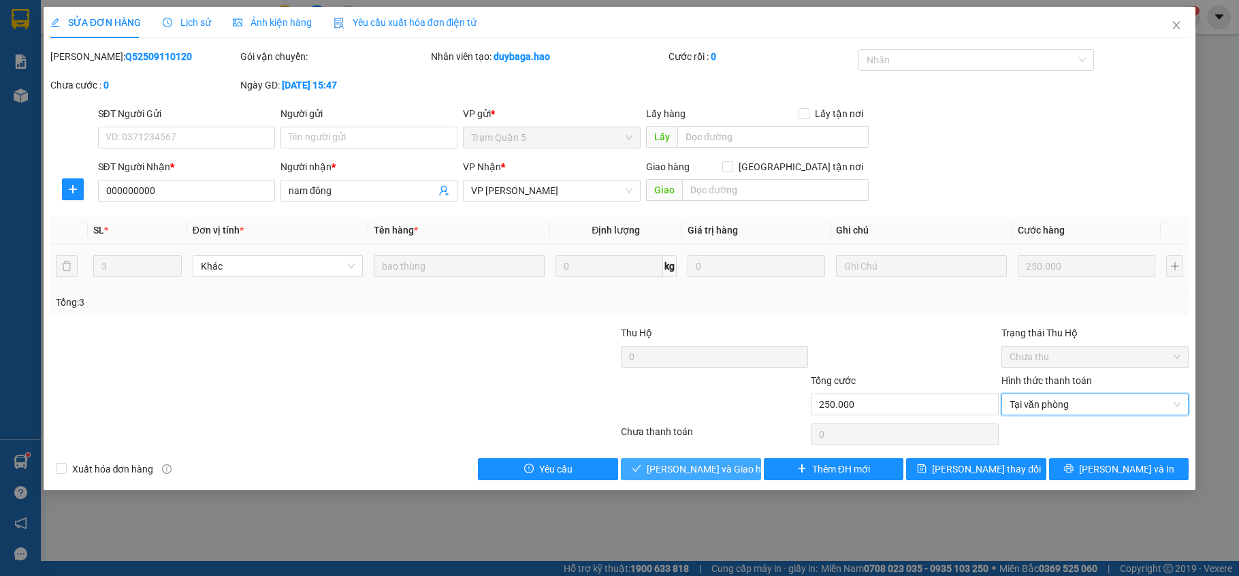
click at [701, 466] on span "[PERSON_NAME] và Giao hàng" at bounding box center [712, 469] width 131 height 15
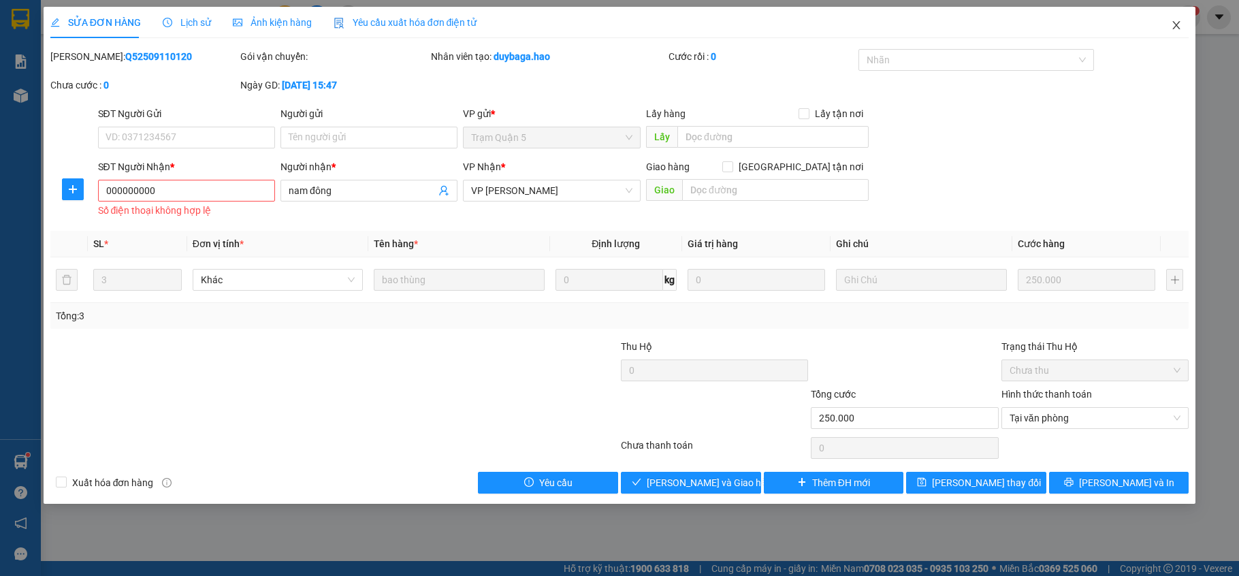
click at [1174, 22] on icon "close" at bounding box center [1176, 25] width 11 height 11
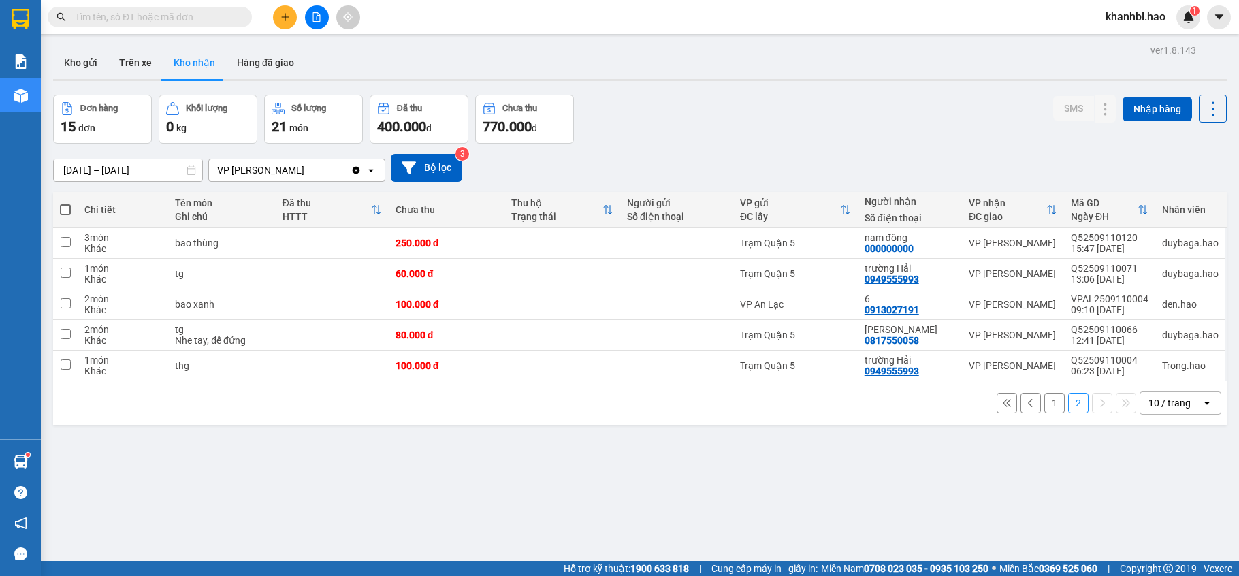
click at [1104, 475] on div "ver 1.8.143 Kho gửi Trên xe Kho nhận Hàng đã giao Đơn hàng 15 đơn Khối lượng 0 …" at bounding box center [640, 329] width 1185 height 576
click at [1044, 406] on button "1" at bounding box center [1054, 403] width 20 height 20
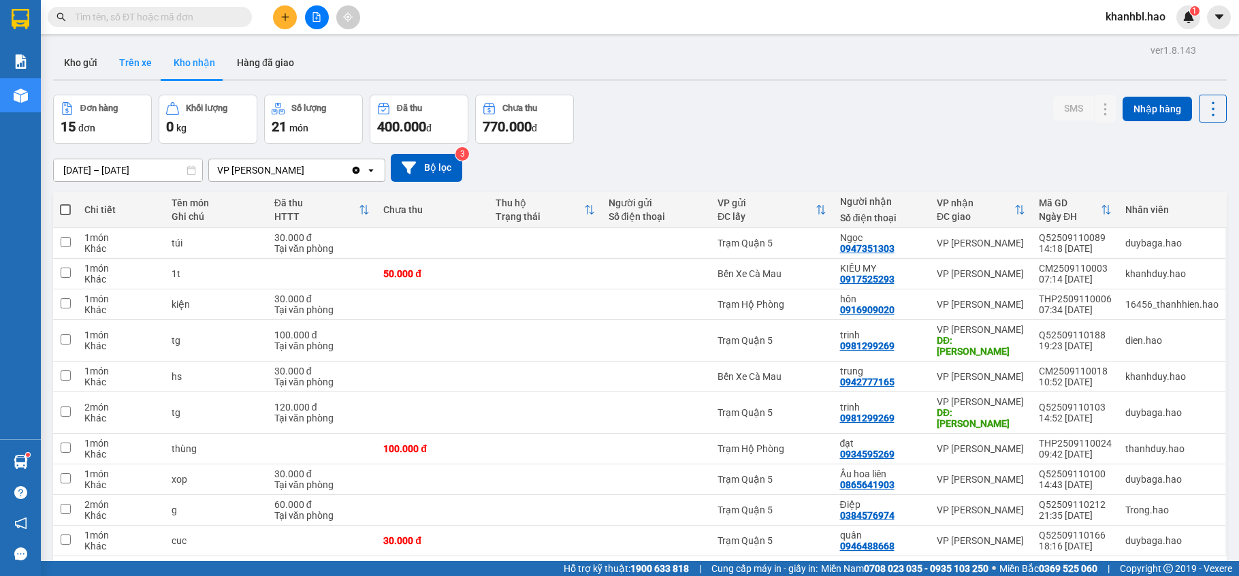
click at [135, 56] on button "Trên xe" at bounding box center [135, 62] width 54 height 33
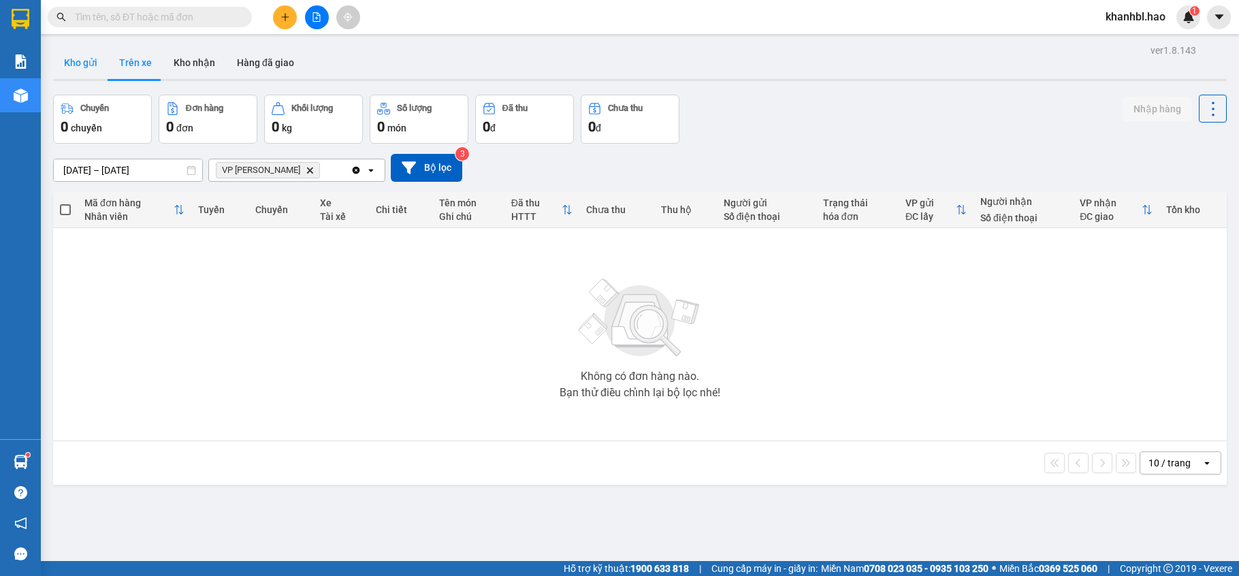
click at [82, 54] on button "Kho gửi" at bounding box center [80, 62] width 55 height 33
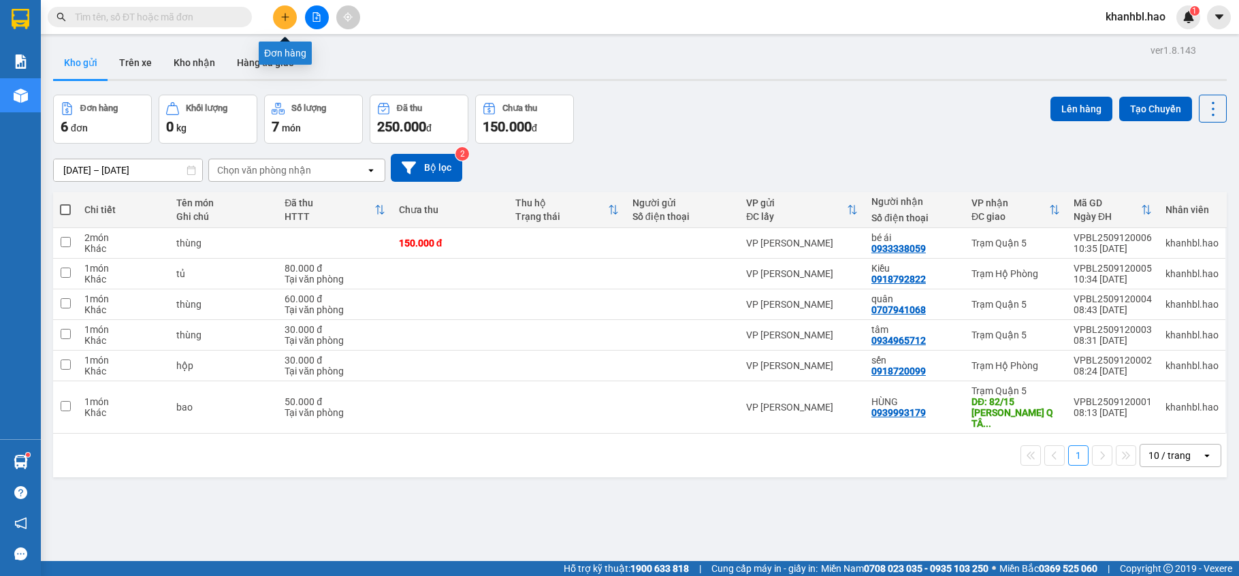
click at [283, 17] on icon "plus" at bounding box center [284, 16] width 7 height 1
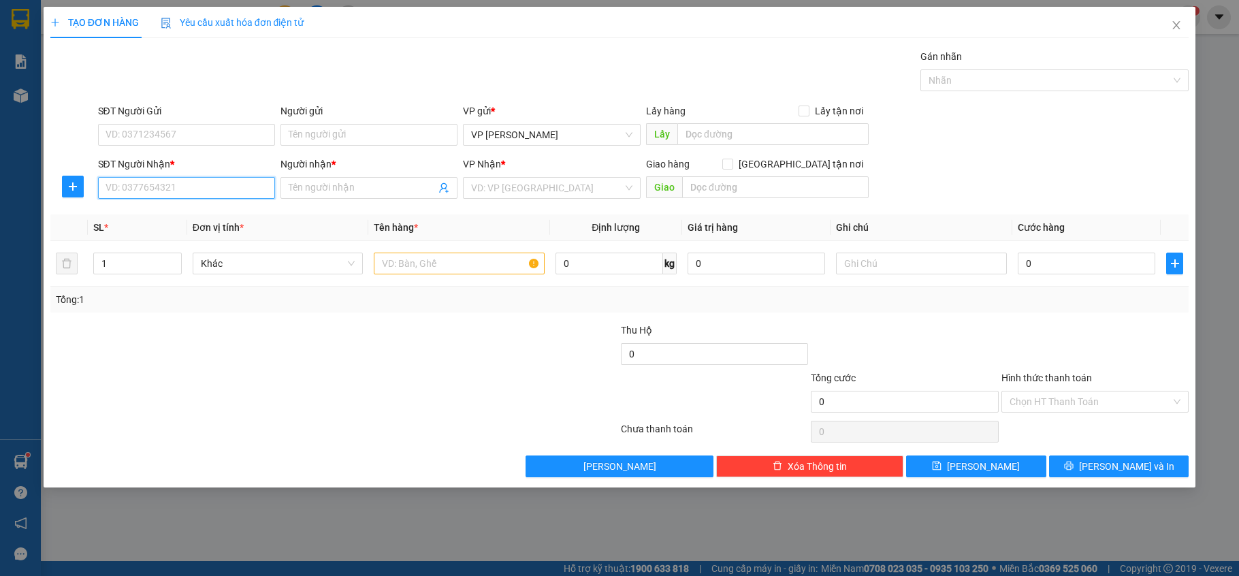
click at [204, 189] on input "SĐT Người Nhận *" at bounding box center [186, 188] width 177 height 22
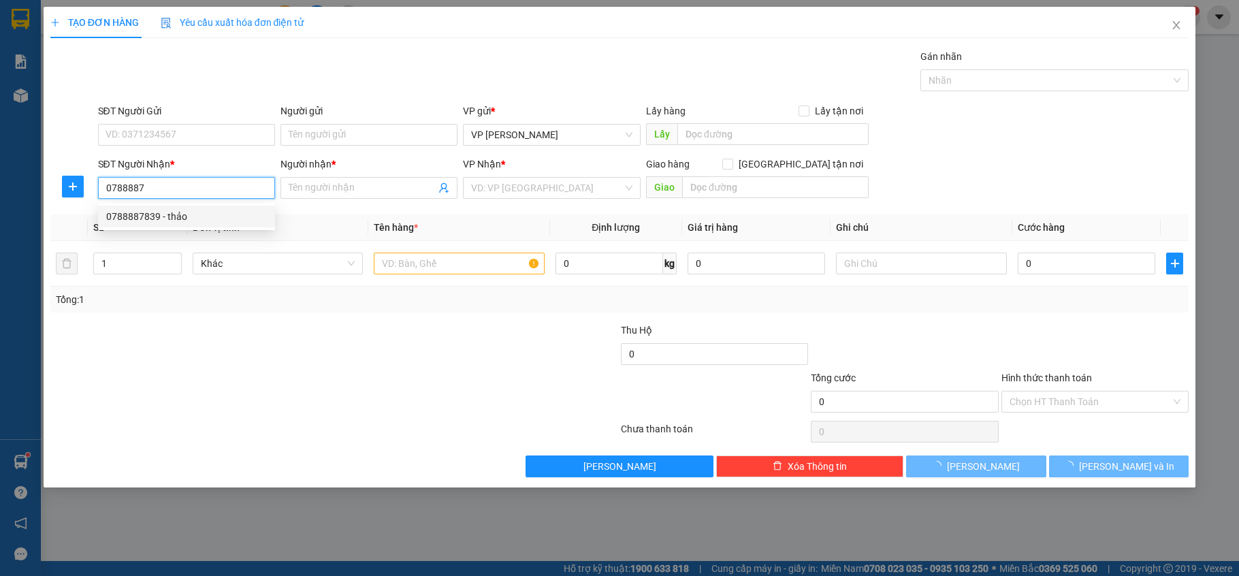
click at [180, 221] on div "0788887839 - thảo" at bounding box center [186, 216] width 161 height 15
type input "0788887839"
type input "thảo"
type input "150.000"
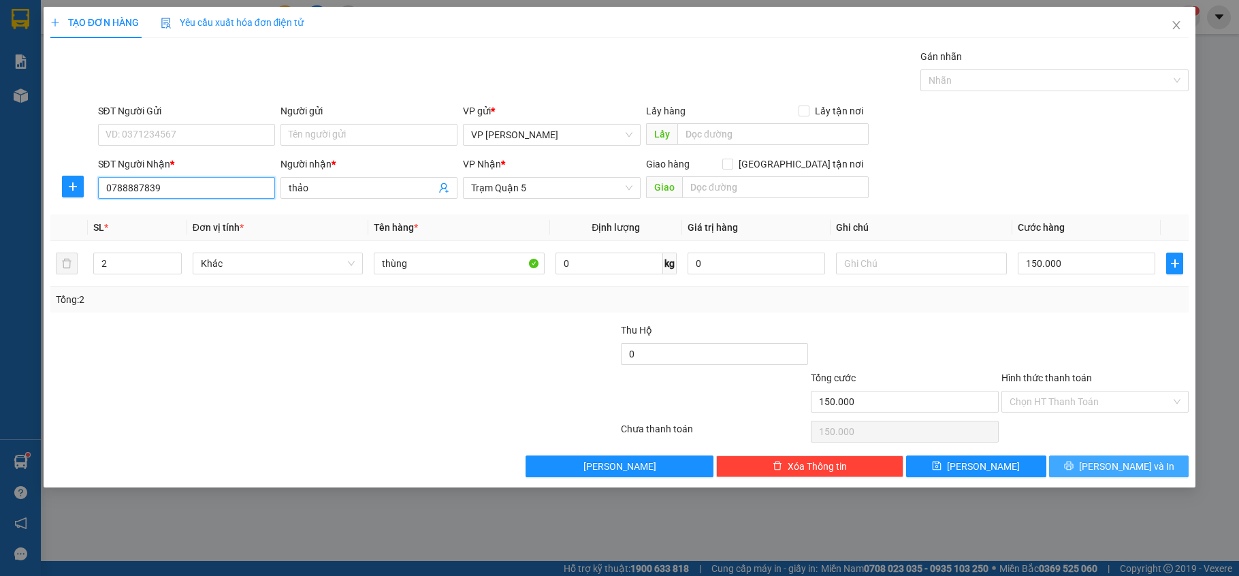
type input "0788887839"
click at [1120, 466] on span "[PERSON_NAME] và In" at bounding box center [1126, 466] width 95 height 15
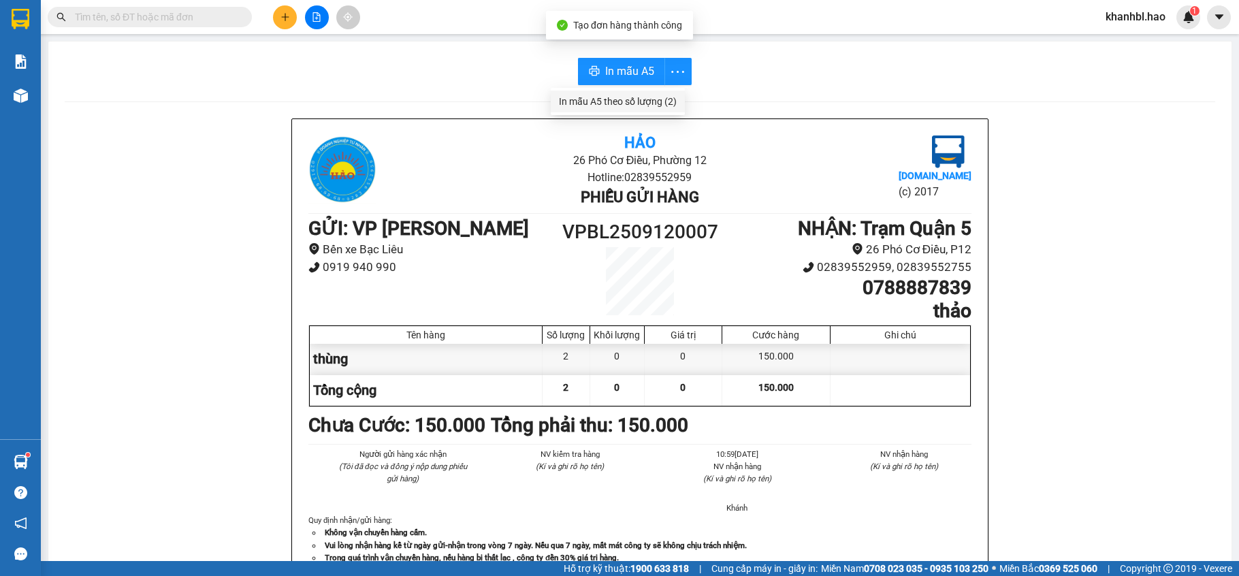
click at [669, 105] on div "In mẫu A5 theo số lượng (2)" at bounding box center [618, 101] width 118 height 15
